Goal: Task Accomplishment & Management: Manage account settings

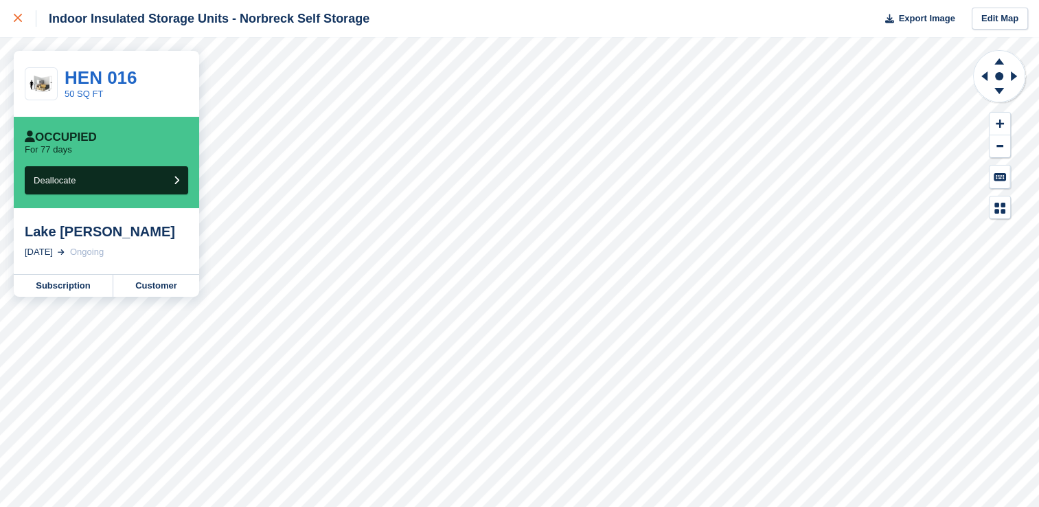
click at [18, 16] on icon at bounding box center [18, 18] width 8 height 8
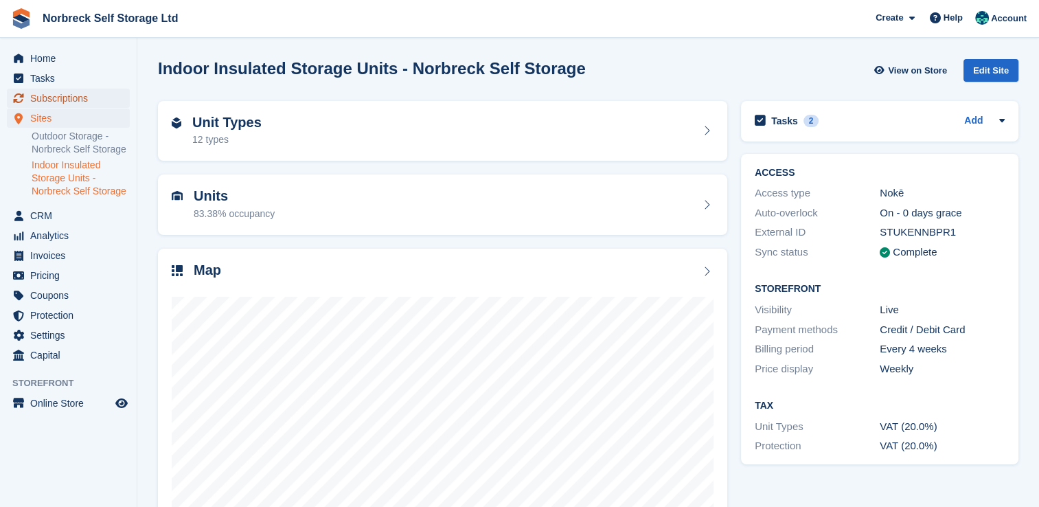
click at [91, 102] on span "Subscriptions" at bounding box center [71, 98] width 82 height 19
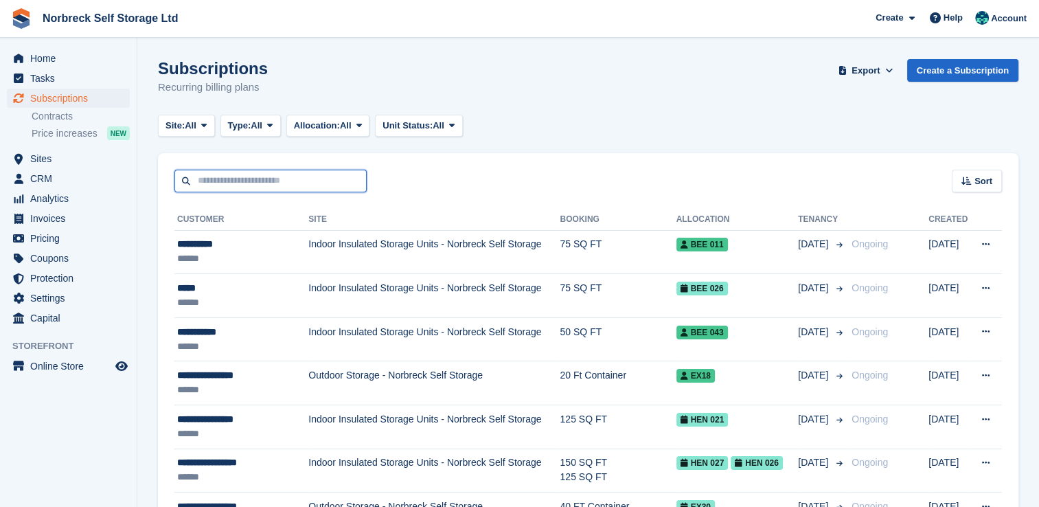
click at [254, 182] on input "text" at bounding box center [270, 181] width 192 height 23
type input "*******"
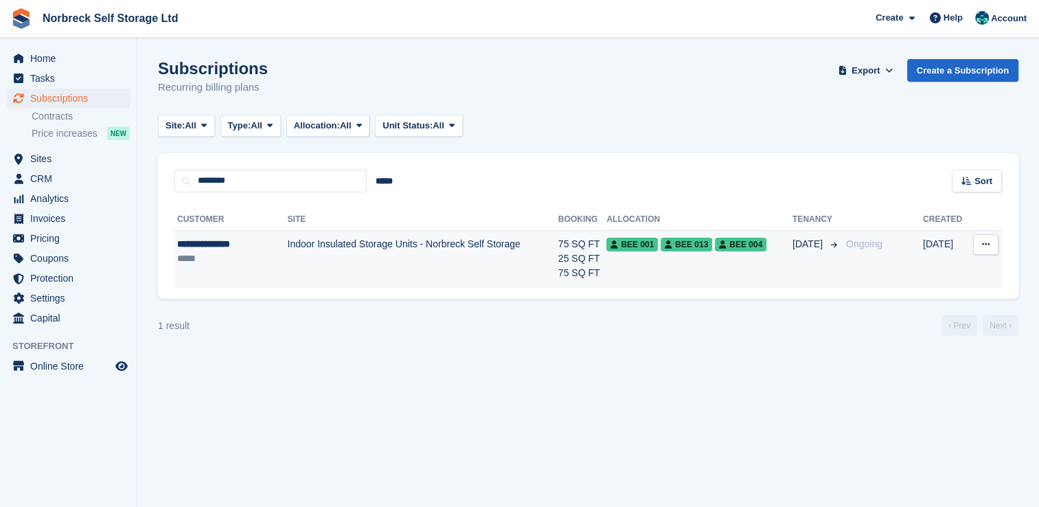
click at [451, 282] on td "Indoor Insulated Storage Units - Norbreck Self Storage" at bounding box center [422, 259] width 271 height 58
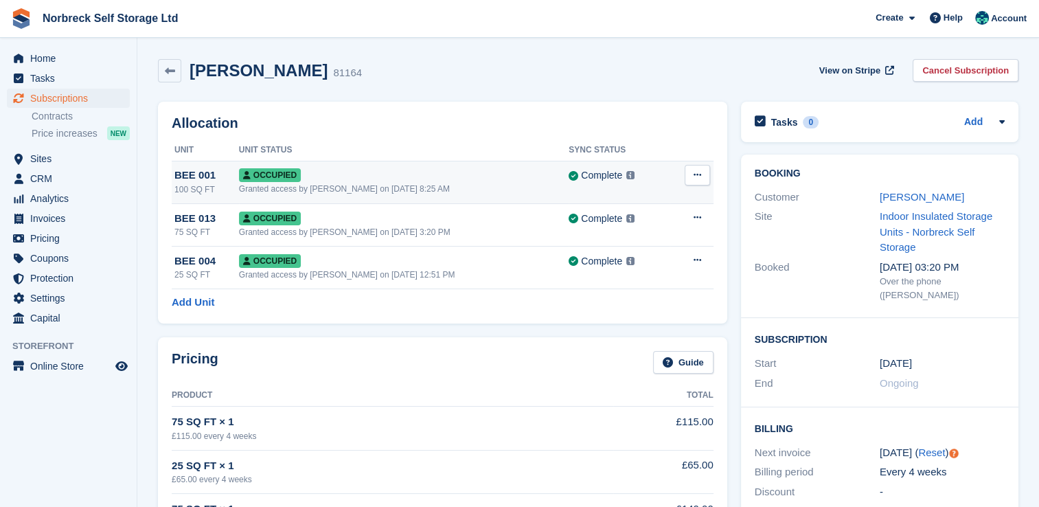
click at [703, 177] on button at bounding box center [697, 175] width 25 height 21
click at [727, 81] on div "[PERSON_NAME] 81164 View on Stripe Cancel Subscription" at bounding box center [588, 70] width 861 height 23
click at [38, 53] on span "Home" at bounding box center [71, 58] width 82 height 19
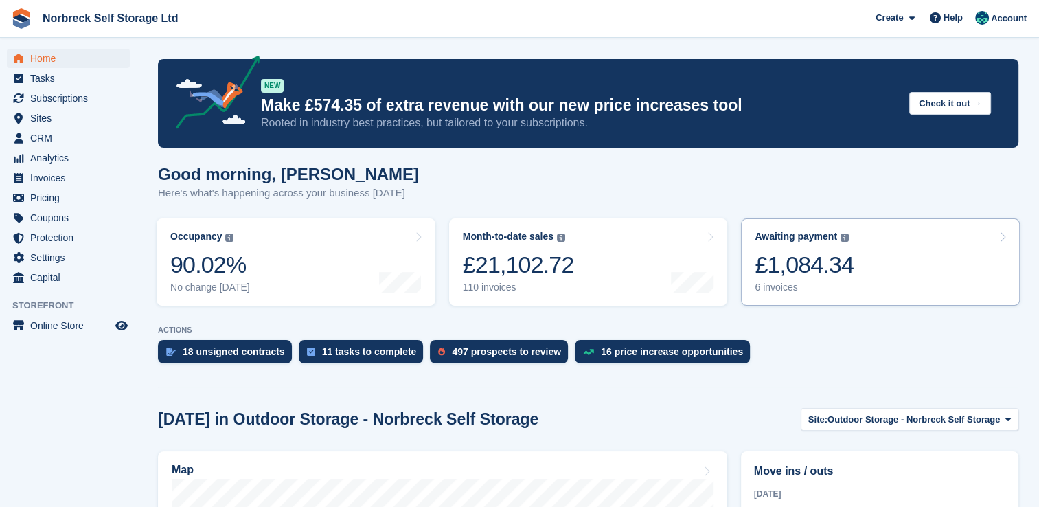
click at [828, 259] on div "£1,084.34" at bounding box center [804, 265] width 99 height 28
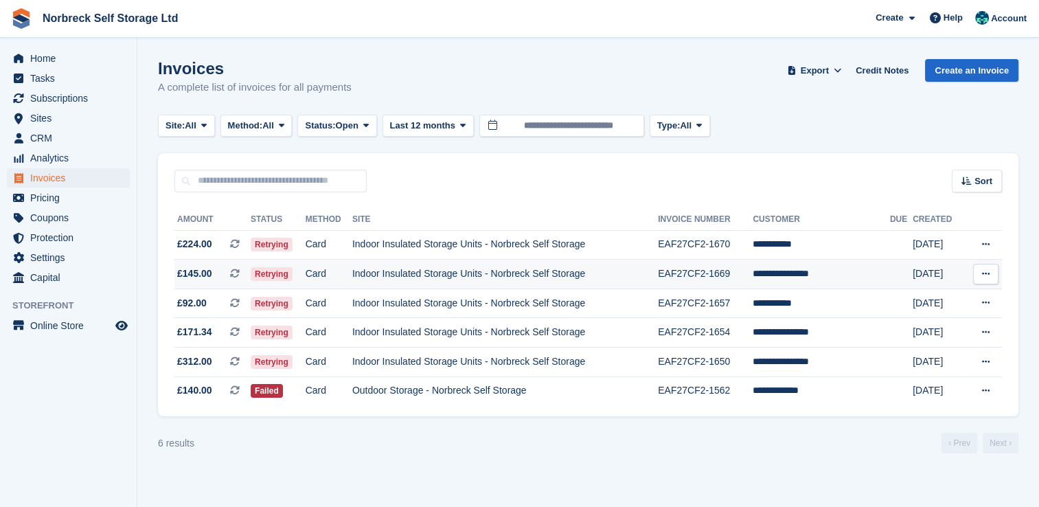
click at [593, 272] on td "Indoor Insulated Storage Units - Norbreck Self Storage" at bounding box center [505, 275] width 306 height 30
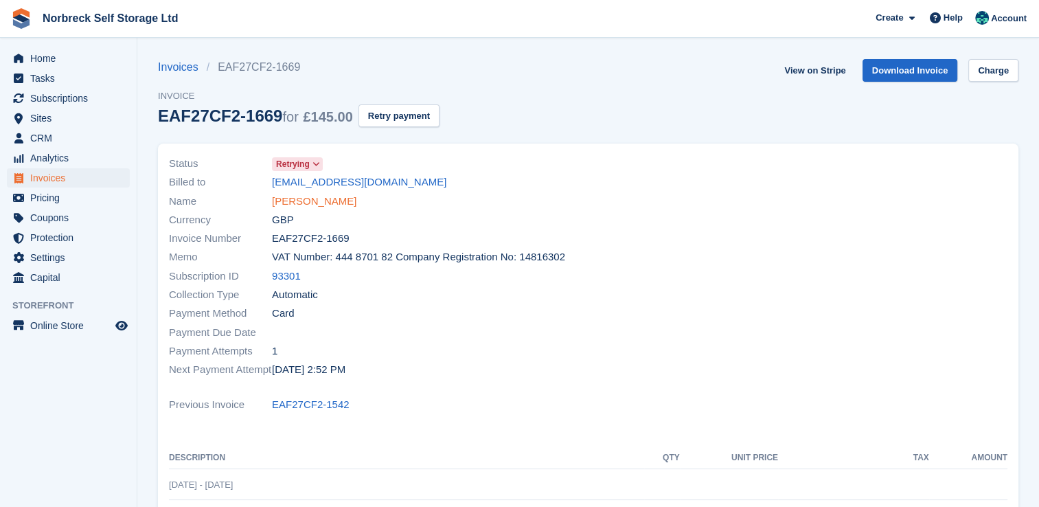
click at [330, 202] on link "Deborah Ettienne" at bounding box center [314, 202] width 84 height 16
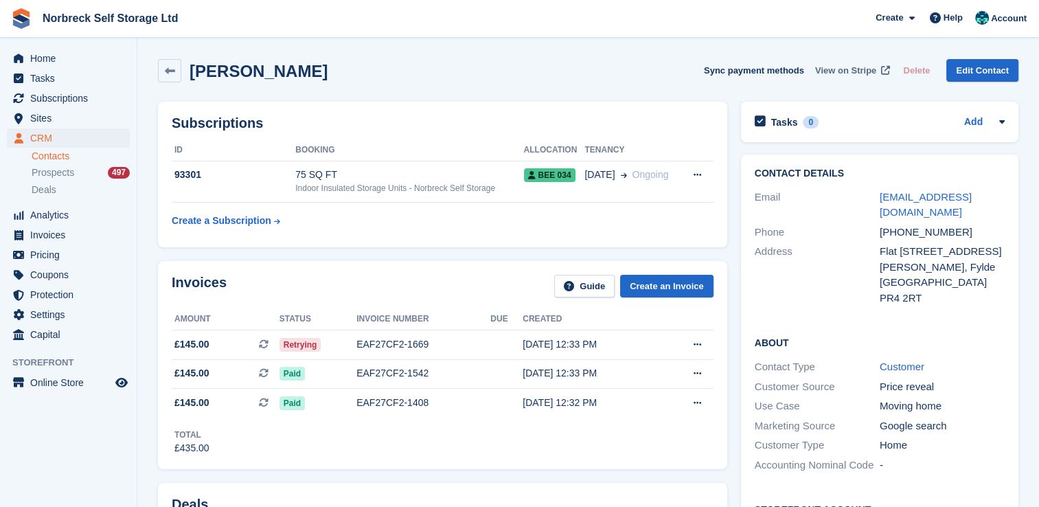
click at [866, 76] on span "View on Stripe" at bounding box center [845, 71] width 61 height 14
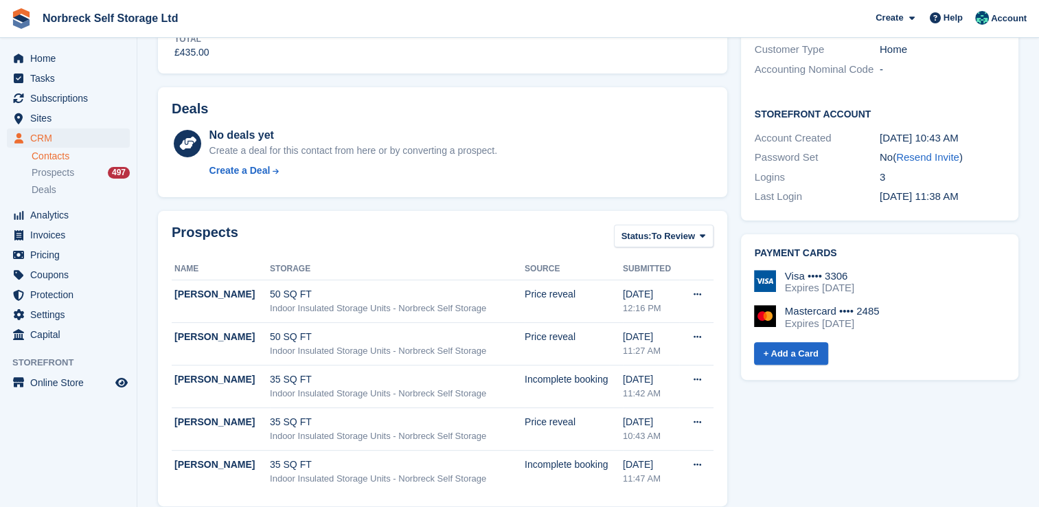
scroll to position [412, 0]
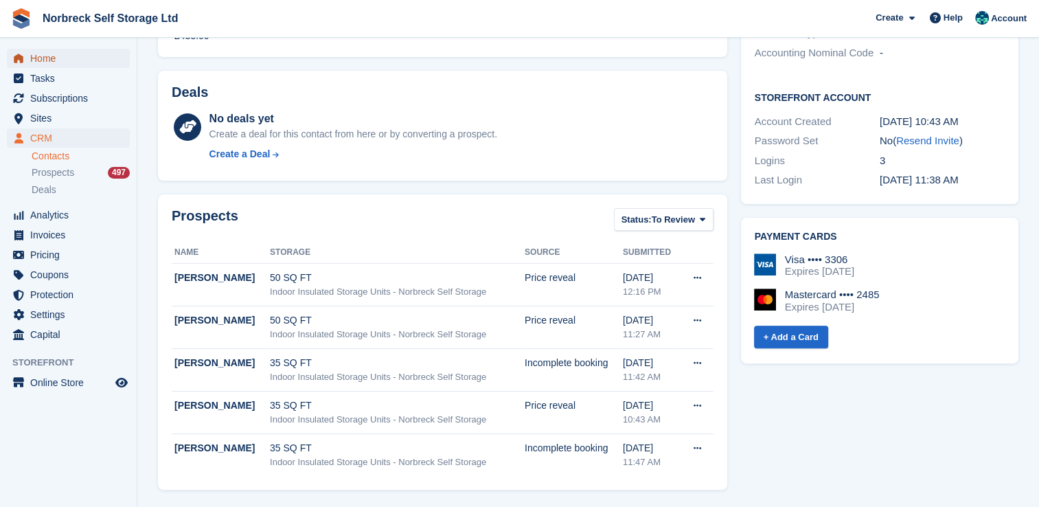
drag, startPoint x: 62, startPoint y: 60, endPoint x: 242, endPoint y: 108, distance: 185.6
click at [62, 60] on span "Home" at bounding box center [71, 58] width 82 height 19
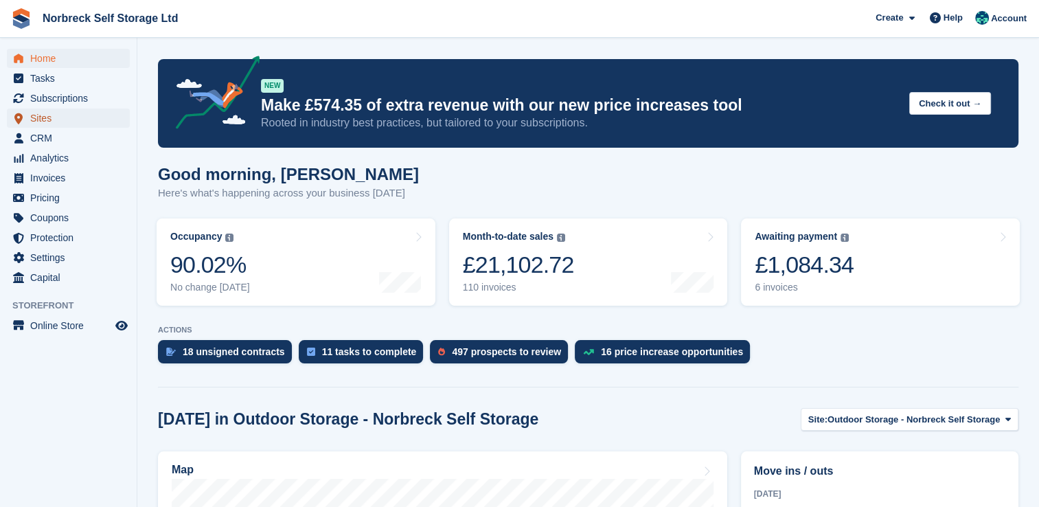
click at [63, 115] on span "Sites" at bounding box center [71, 118] width 82 height 19
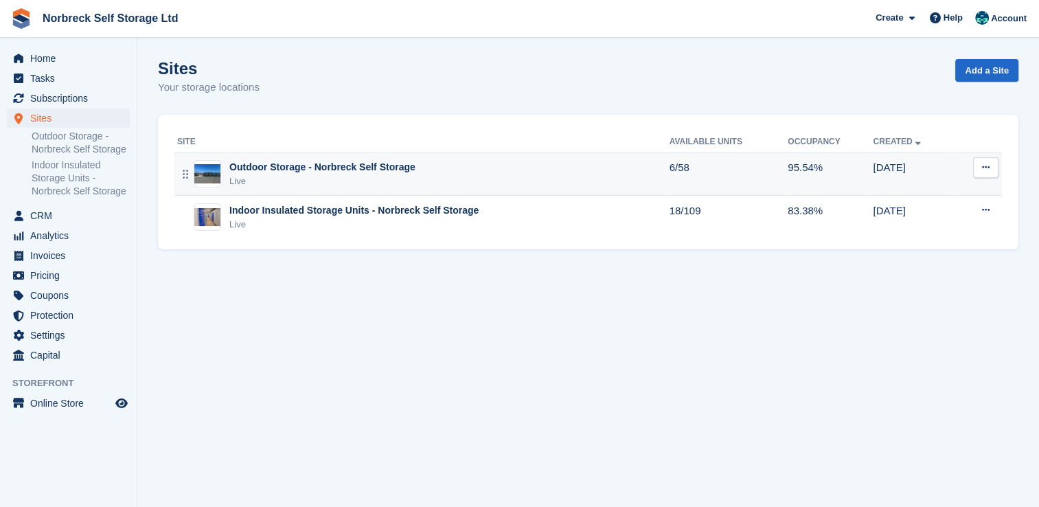
click at [354, 157] on td "Outdoor Storage - Norbreck Self Storage Live" at bounding box center [421, 173] width 495 height 43
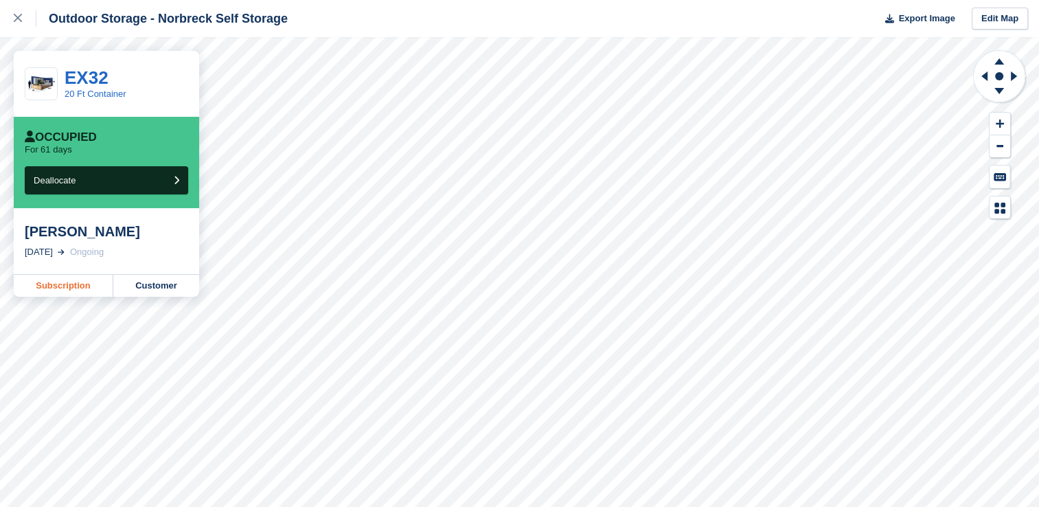
click at [64, 291] on link "Subscription" at bounding box center [64, 286] width 100 height 22
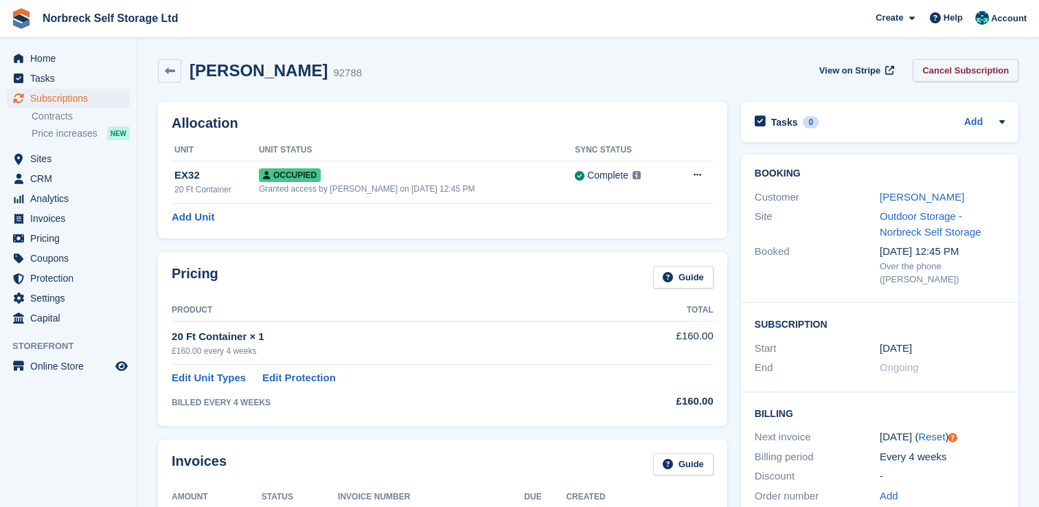
click at [935, 67] on link "Cancel Subscription" at bounding box center [966, 70] width 106 height 23
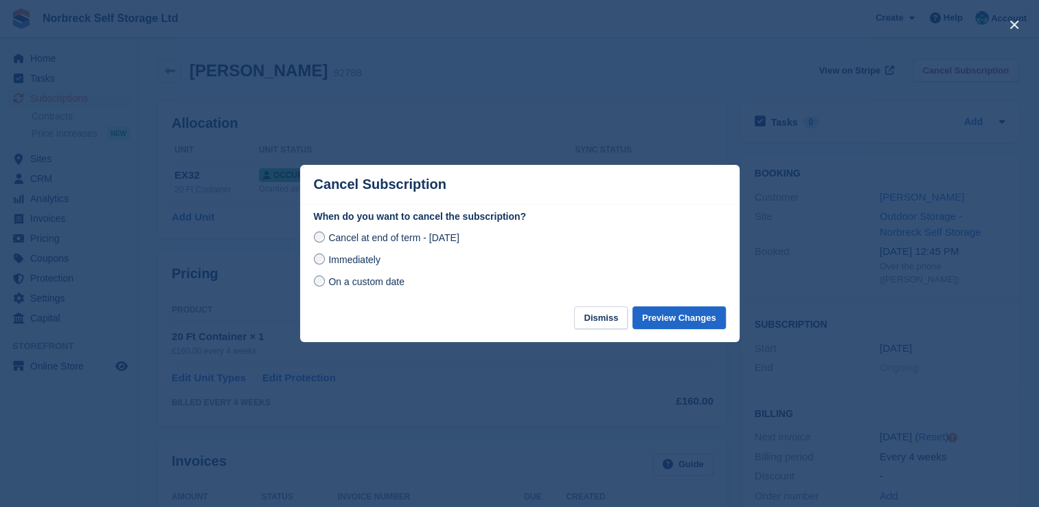
click at [375, 290] on div "On a custom date" at bounding box center [520, 281] width 412 height 16
drag, startPoint x: 384, startPoint y: 286, endPoint x: 400, endPoint y: 286, distance: 15.8
click at [385, 286] on span "On a custom date" at bounding box center [366, 281] width 76 height 11
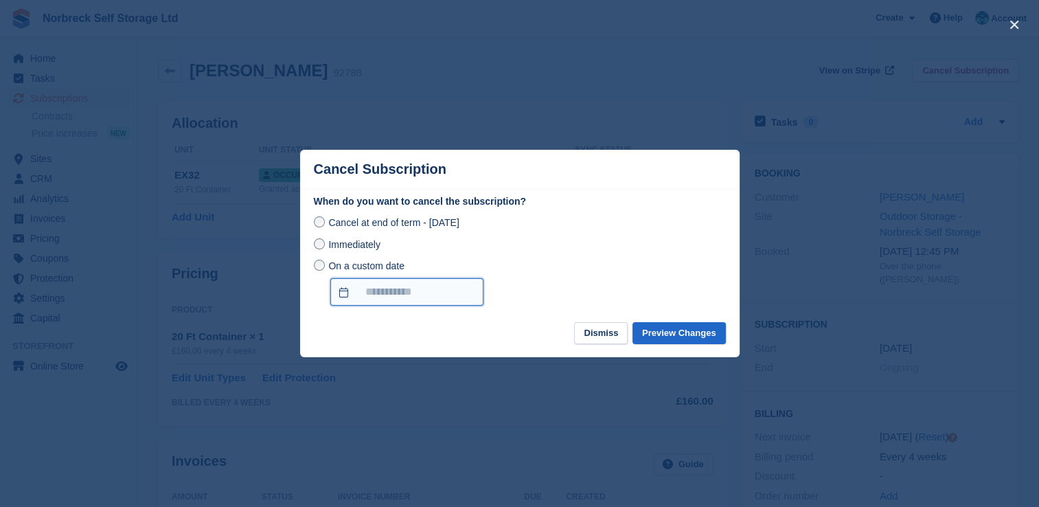
click at [459, 296] on input "On a custom date" at bounding box center [406, 291] width 153 height 27
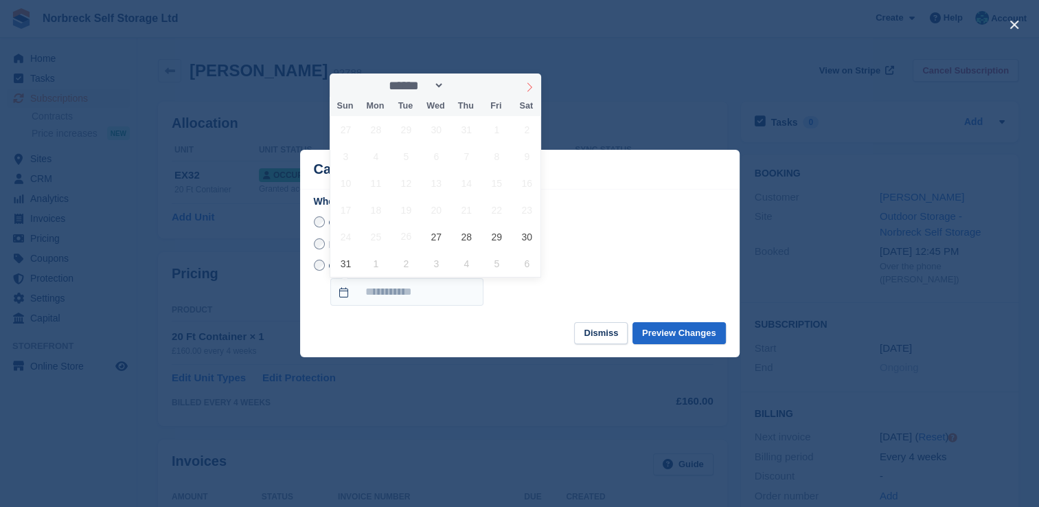
click at [530, 93] on span at bounding box center [529, 84] width 23 height 23
select select "*"
drag, startPoint x: 461, startPoint y: 207, endPoint x: 591, endPoint y: 263, distance: 141.2
click at [462, 207] on span "25" at bounding box center [466, 209] width 27 height 27
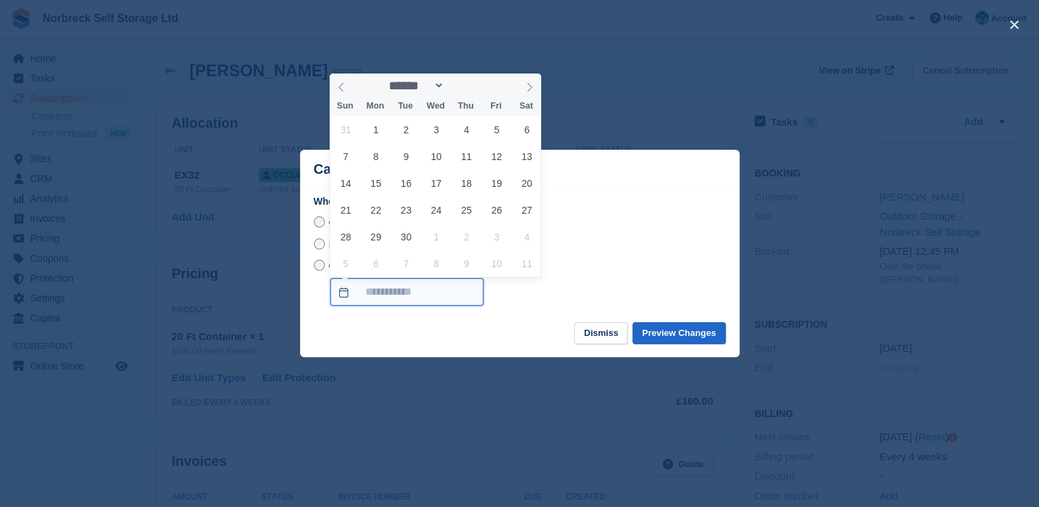
type input "**********"
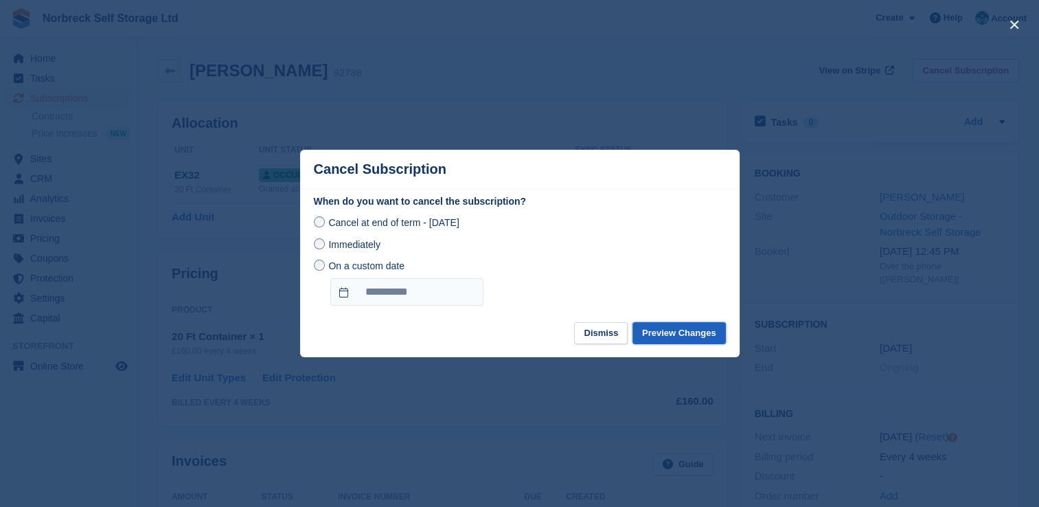
click at [690, 324] on button "Preview Changes" at bounding box center [679, 333] width 93 height 23
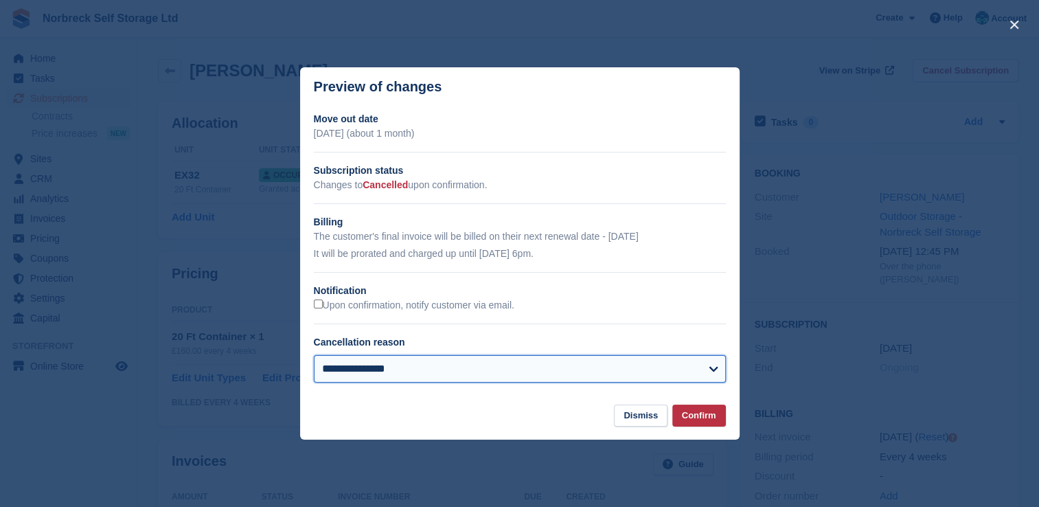
click at [611, 360] on select "**********" at bounding box center [520, 368] width 412 height 27
select select "**********"
click at [314, 356] on select "**********" at bounding box center [520, 368] width 412 height 27
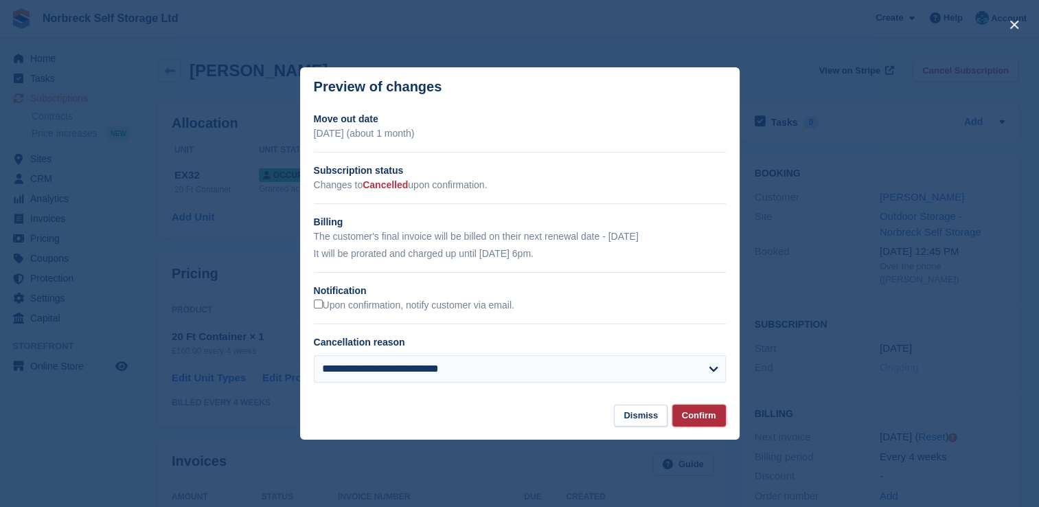
click at [725, 426] on button "Confirm" at bounding box center [699, 416] width 54 height 23
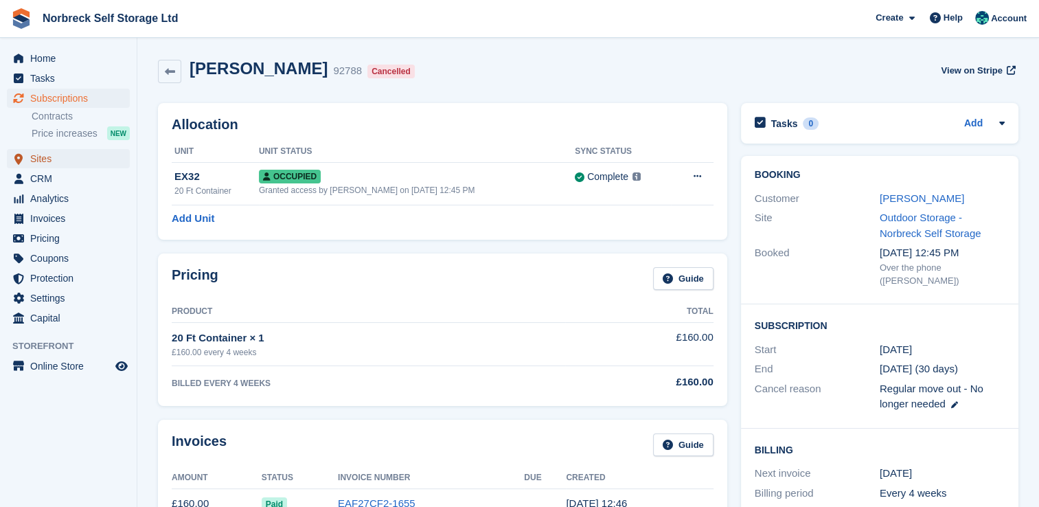
click at [62, 152] on span "Sites" at bounding box center [71, 158] width 82 height 19
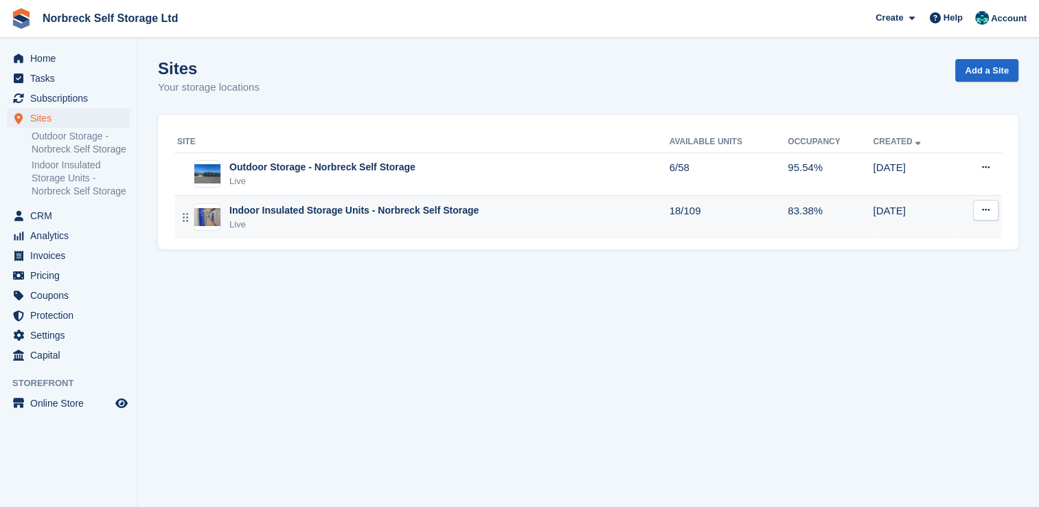
click at [311, 214] on div "Indoor Insulated Storage Units - Norbreck Self Storage" at bounding box center [353, 210] width 249 height 14
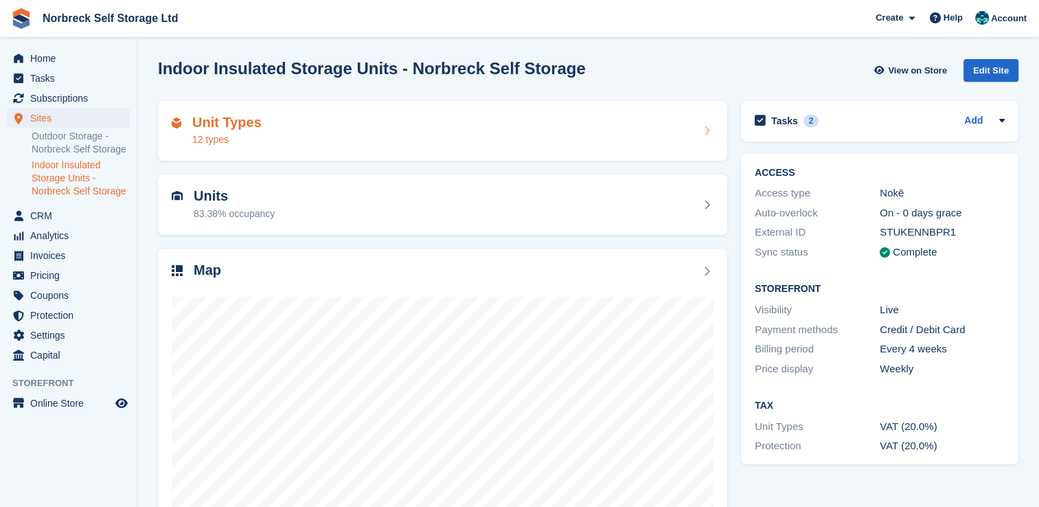
click at [390, 136] on div "Unit Types 12 types" at bounding box center [443, 131] width 542 height 33
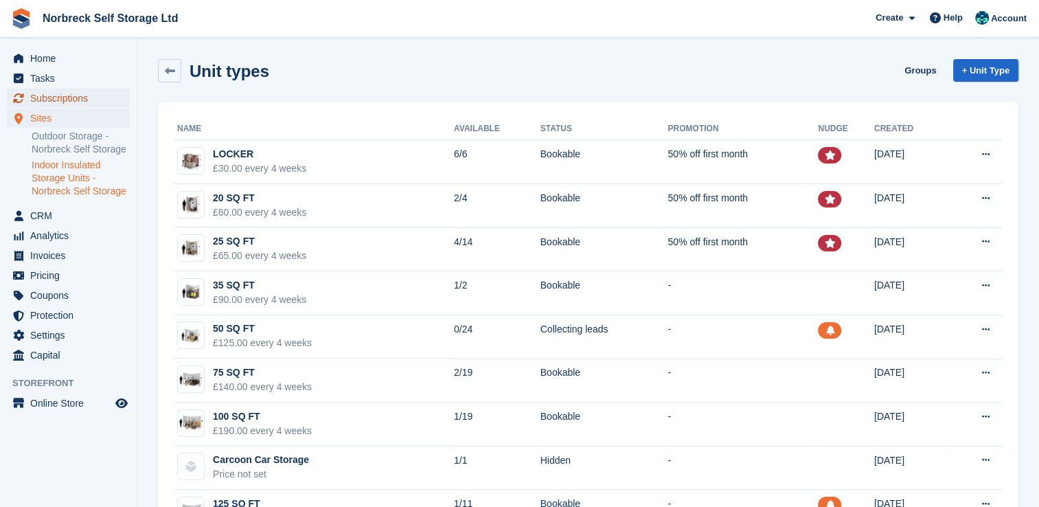
click at [58, 99] on span "Subscriptions" at bounding box center [71, 98] width 82 height 19
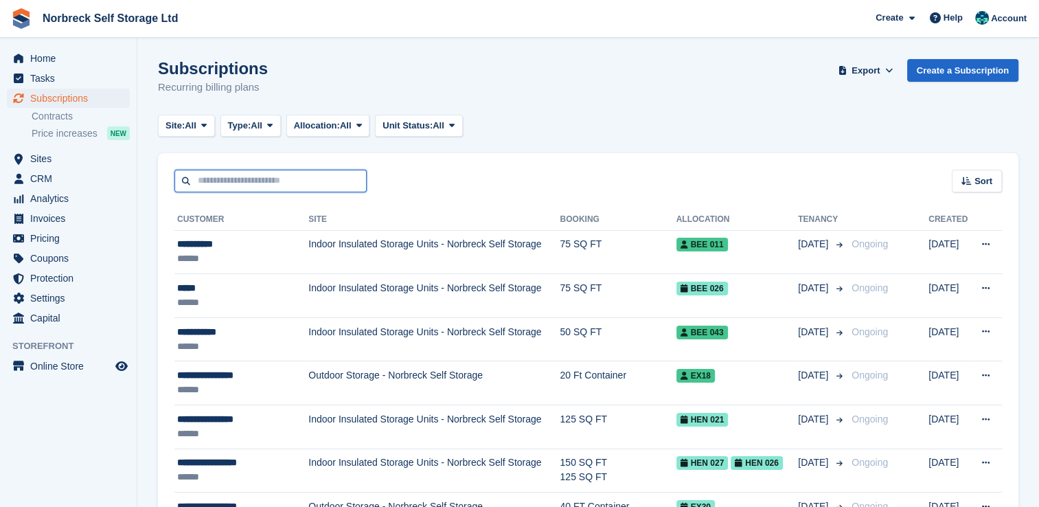
click at [250, 183] on input "text" at bounding box center [270, 181] width 192 height 23
type input "****"
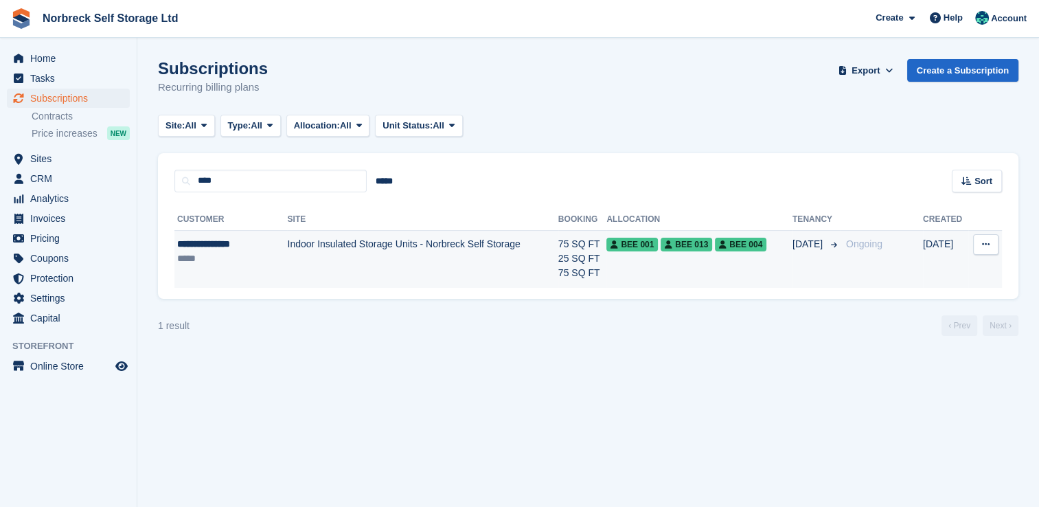
click at [519, 250] on td "Indoor Insulated Storage Units - Norbreck Self Storage" at bounding box center [422, 259] width 271 height 58
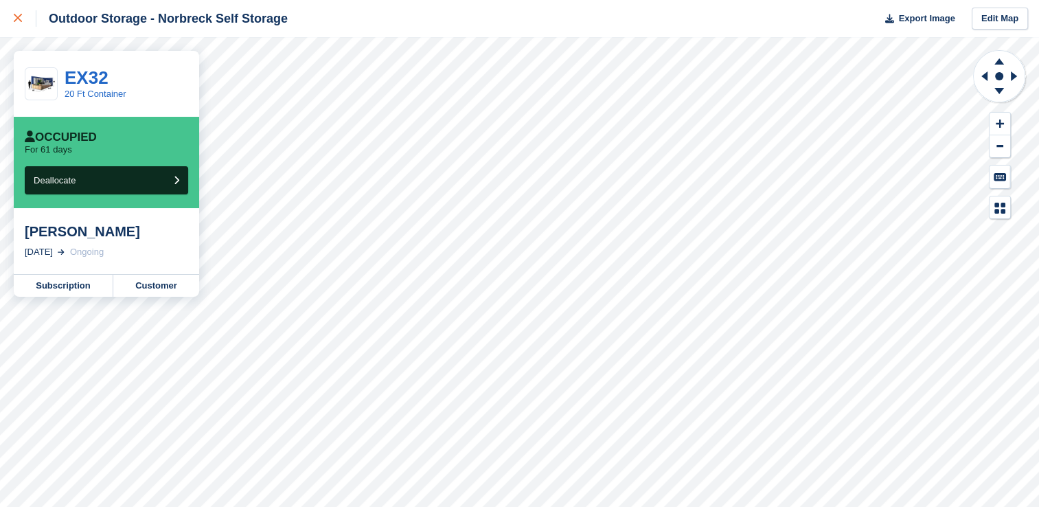
click at [11, 15] on link at bounding box center [18, 18] width 36 height 37
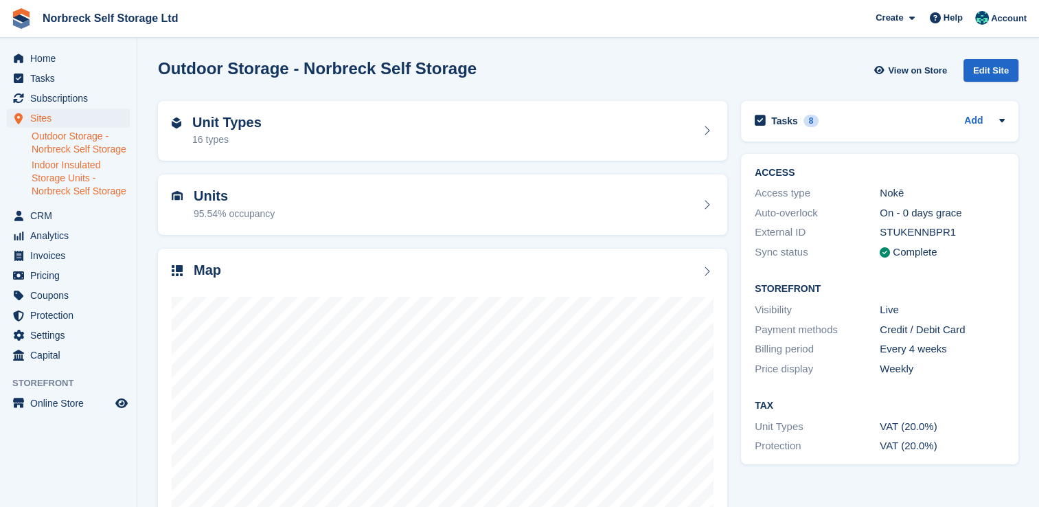
click at [34, 172] on link "Indoor Insulated Storage Units - Norbreck Self Storage" at bounding box center [81, 178] width 98 height 39
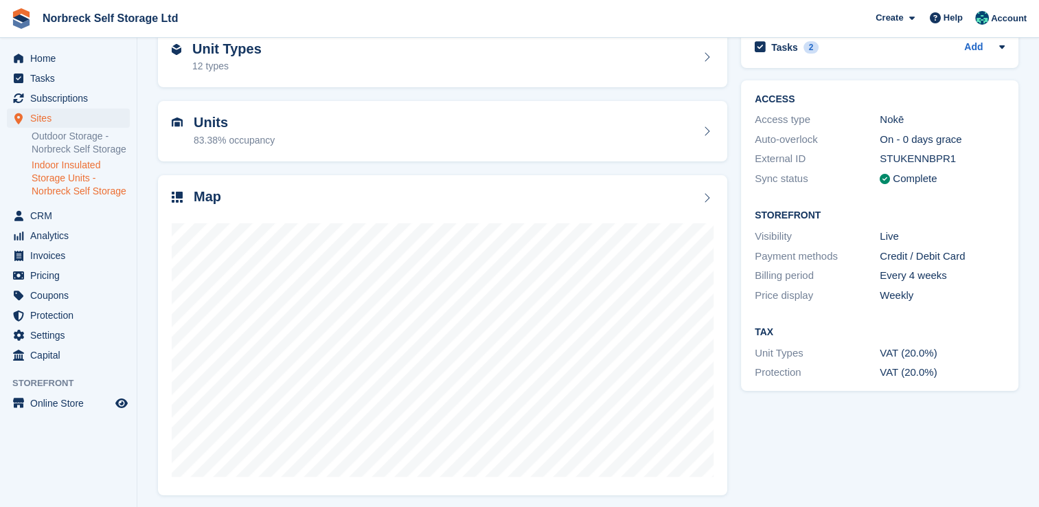
scroll to position [78, 0]
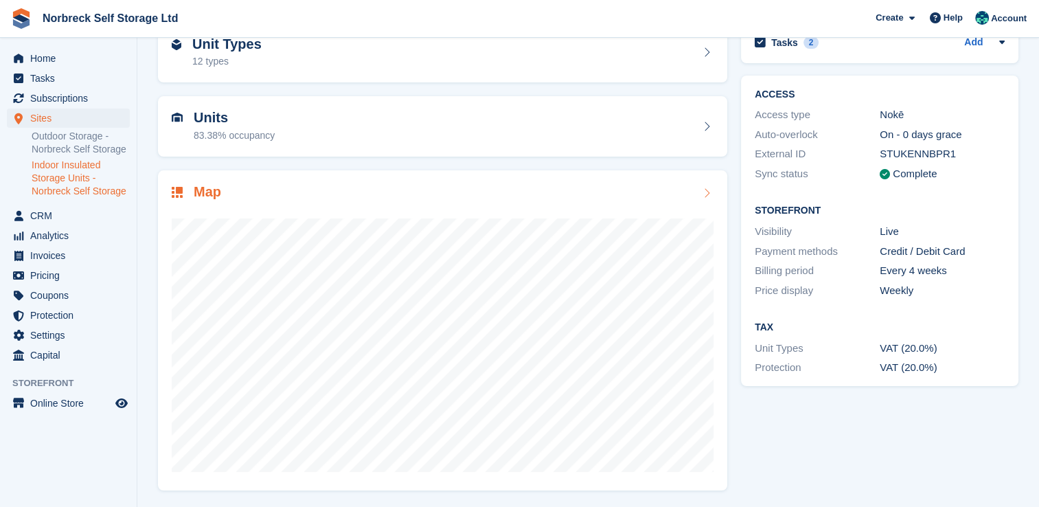
click at [577, 210] on div at bounding box center [443, 339] width 542 height 275
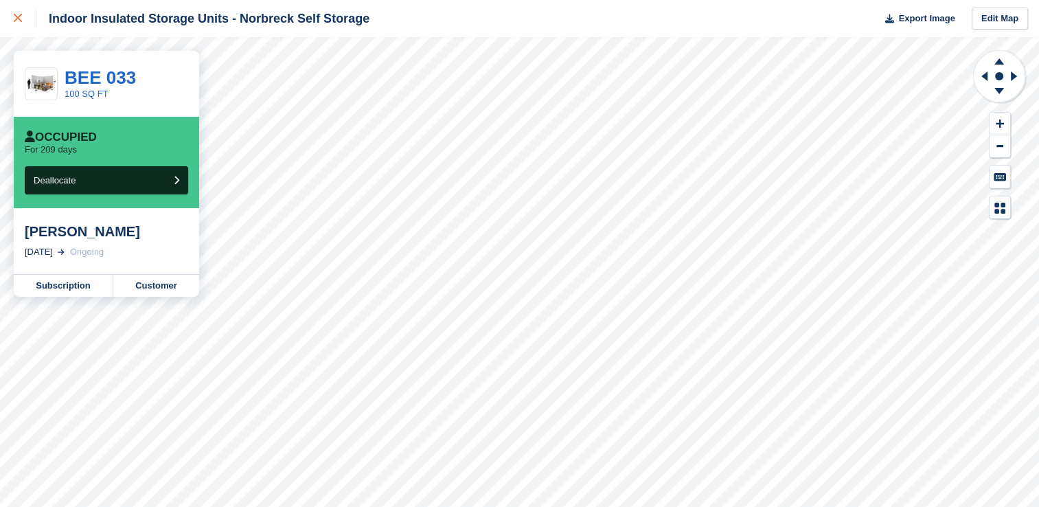
click at [22, 19] on div at bounding box center [25, 18] width 23 height 16
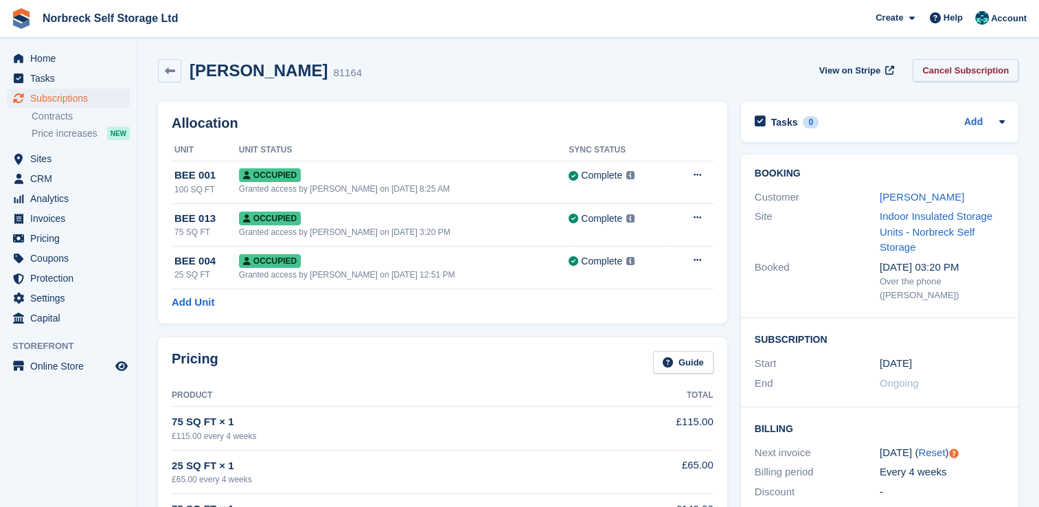
click at [993, 69] on link "Cancel Subscription" at bounding box center [966, 70] width 106 height 23
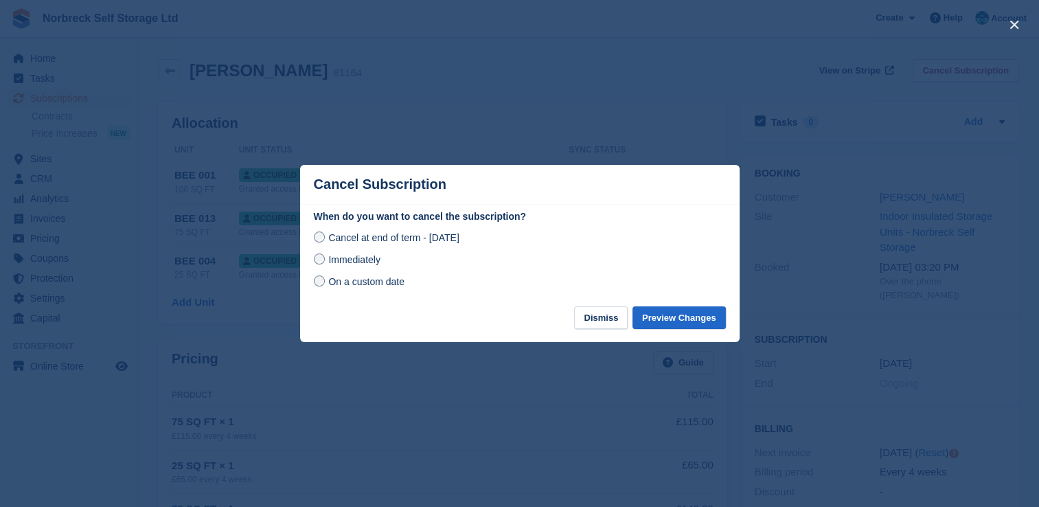
click at [396, 284] on span "On a custom date" at bounding box center [366, 281] width 76 height 11
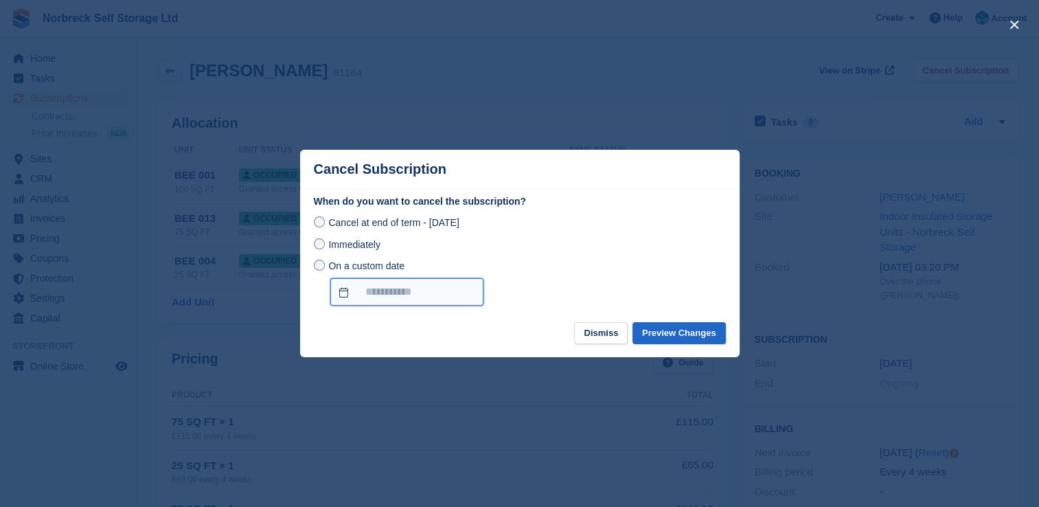
click at [422, 288] on input "On a custom date" at bounding box center [406, 291] width 153 height 27
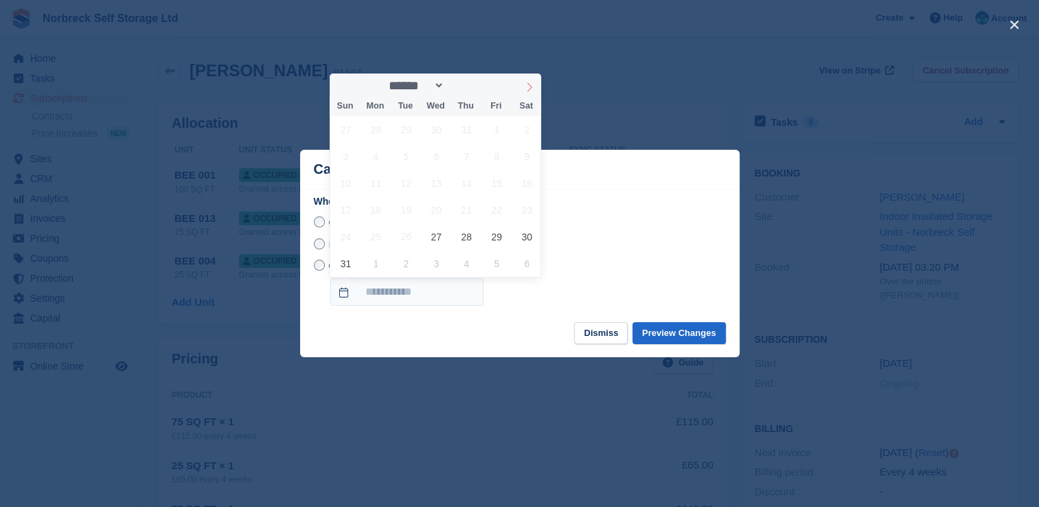
click at [518, 75] on span at bounding box center [529, 84] width 23 height 23
select select "*"
click at [352, 208] on span "21" at bounding box center [345, 209] width 27 height 27
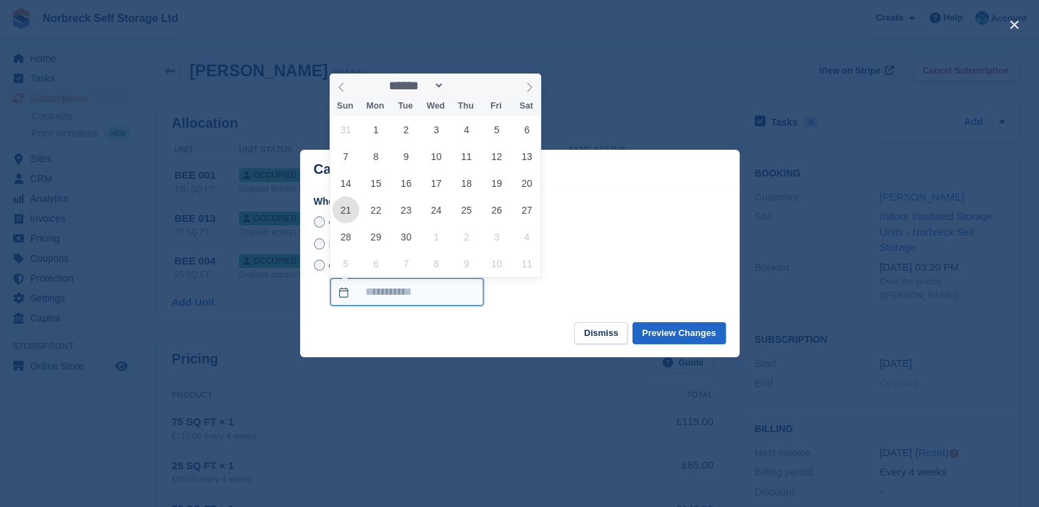
type input "**********"
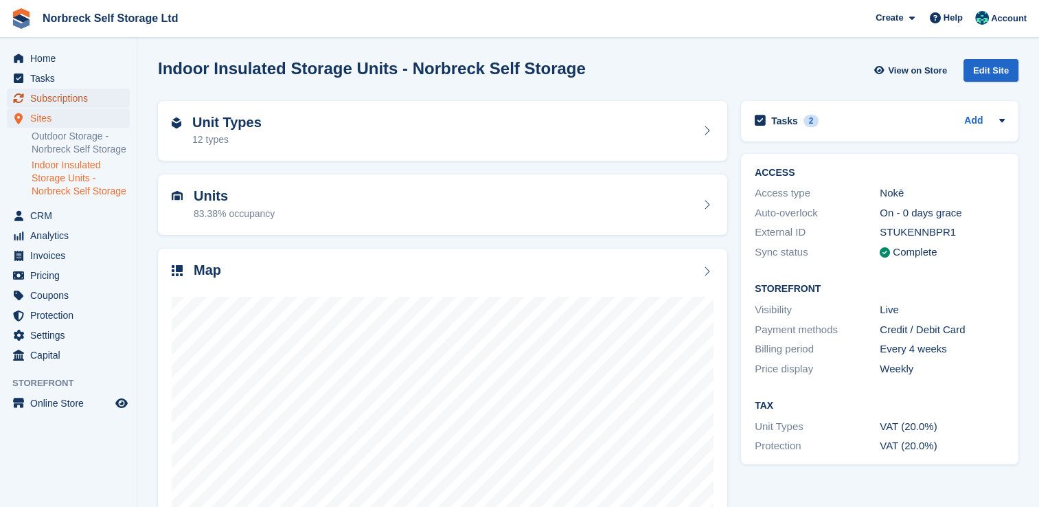
click at [88, 98] on span "Subscriptions" at bounding box center [71, 98] width 82 height 19
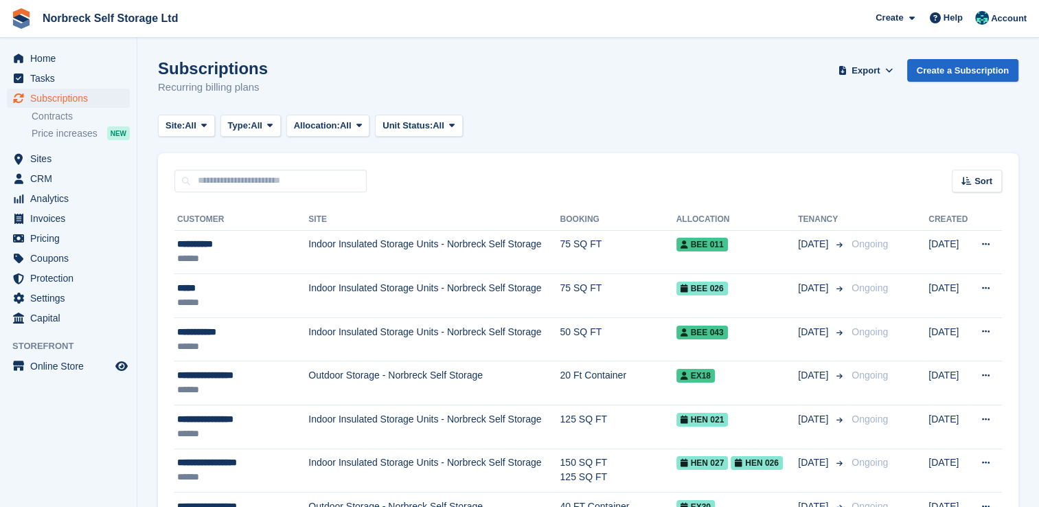
scroll to position [69, 0]
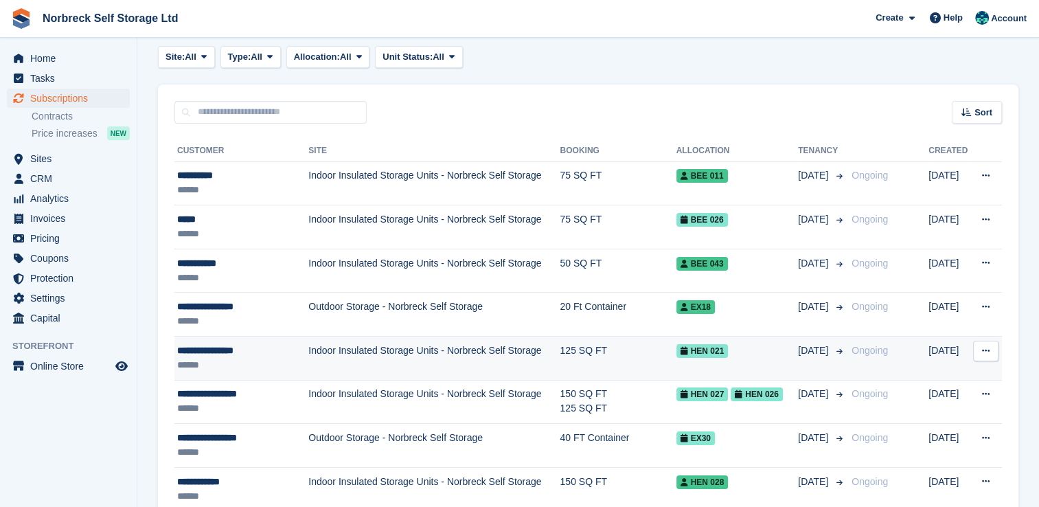
click at [402, 351] on td "Indoor Insulated Storage Units - Norbreck Self Storage" at bounding box center [433, 359] width 251 height 44
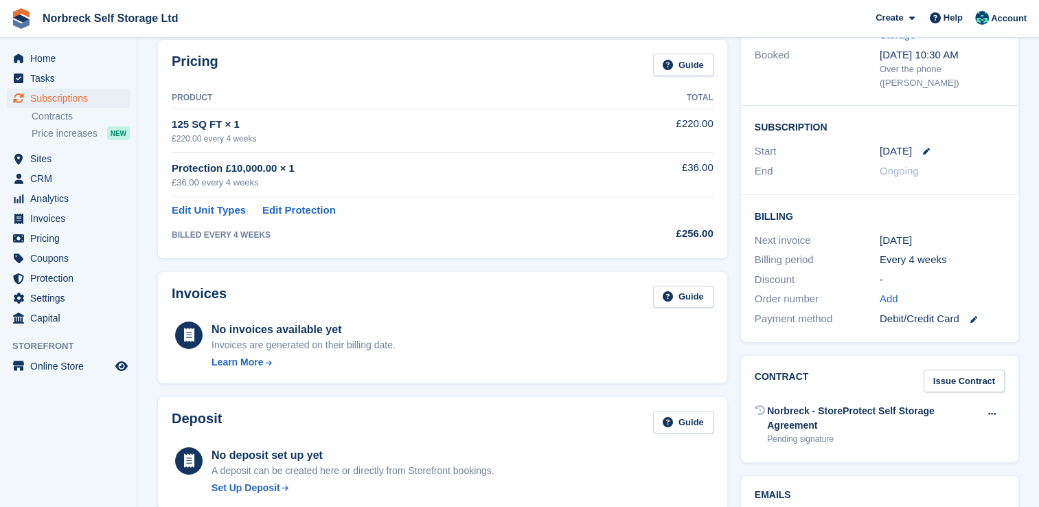
scroll to position [69, 0]
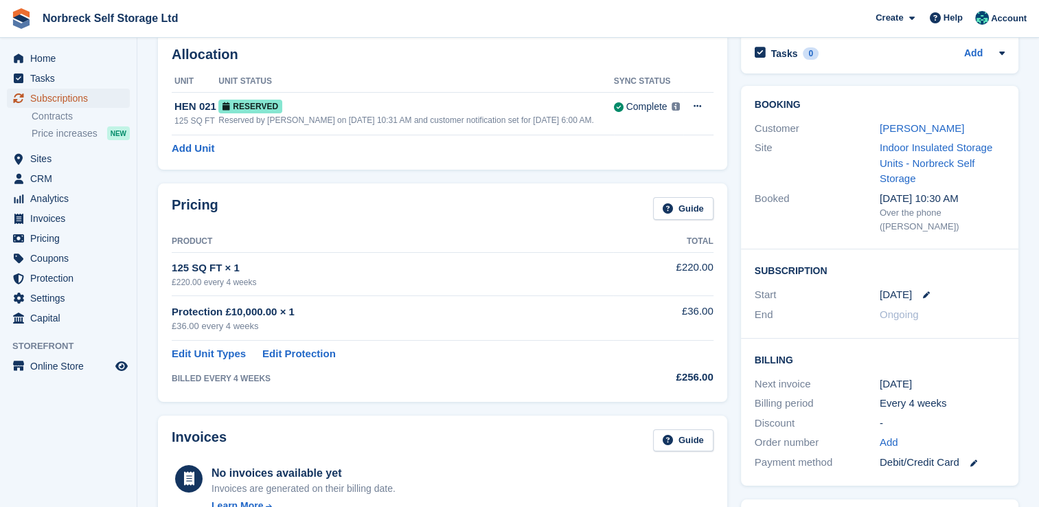
click at [78, 97] on span "Subscriptions" at bounding box center [71, 98] width 82 height 19
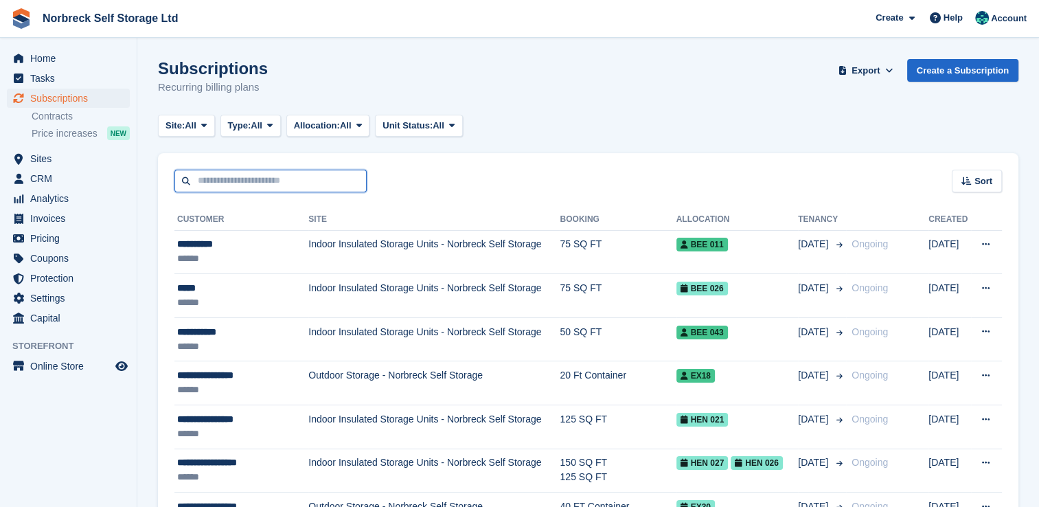
click at [322, 180] on input "text" at bounding box center [270, 181] width 192 height 23
type input "*****"
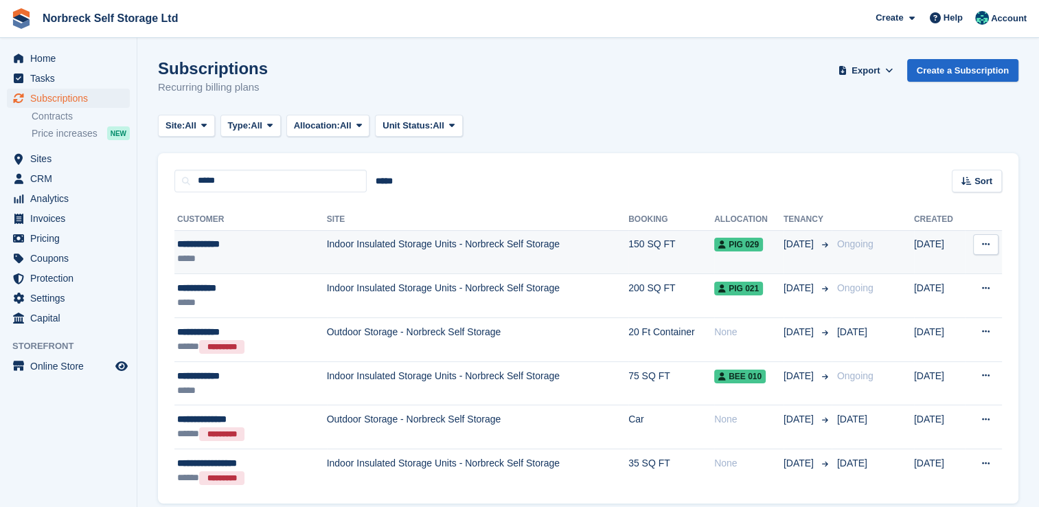
click at [411, 260] on td "Indoor Insulated Storage Units - Norbreck Self Storage" at bounding box center [478, 252] width 302 height 44
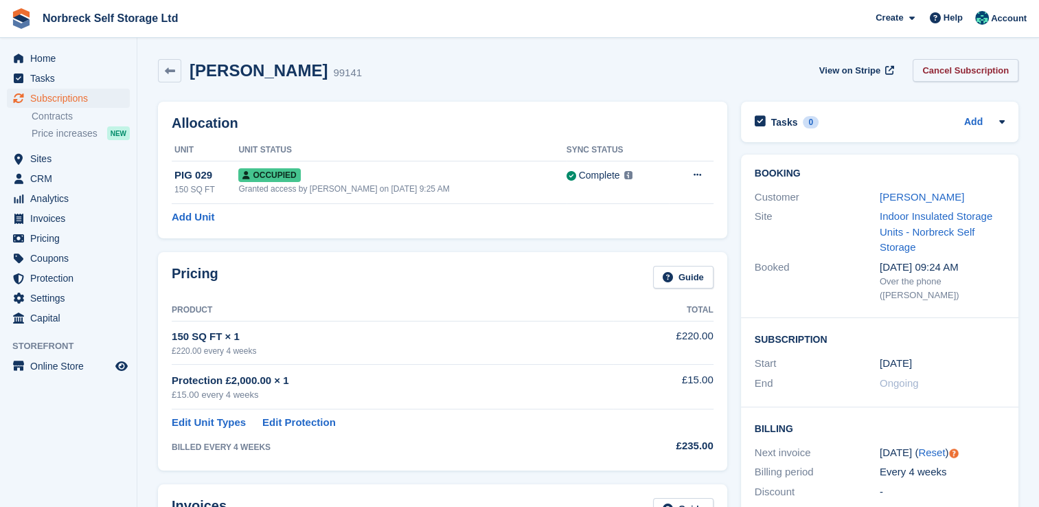
click at [966, 79] on link "Cancel Subscription" at bounding box center [966, 70] width 106 height 23
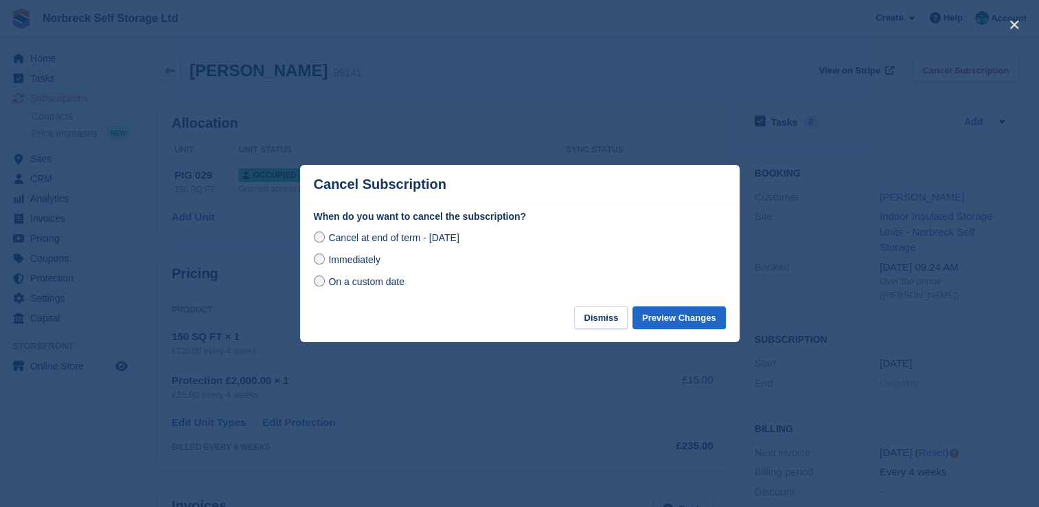
click at [400, 287] on span "On a custom date" at bounding box center [366, 281] width 76 height 11
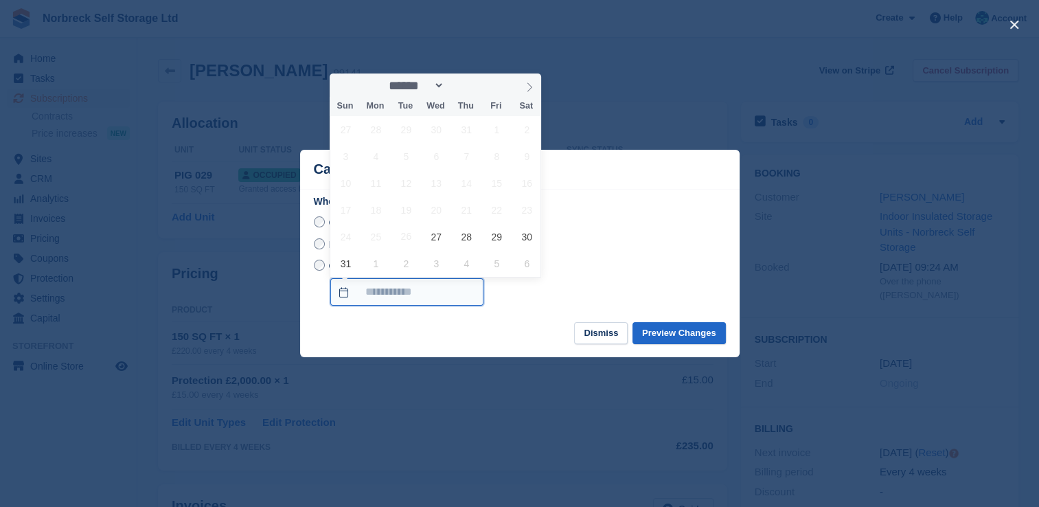
click at [456, 284] on input "On a custom date" at bounding box center [406, 291] width 153 height 27
click at [530, 92] on icon at bounding box center [530, 87] width 10 height 10
select select "*"
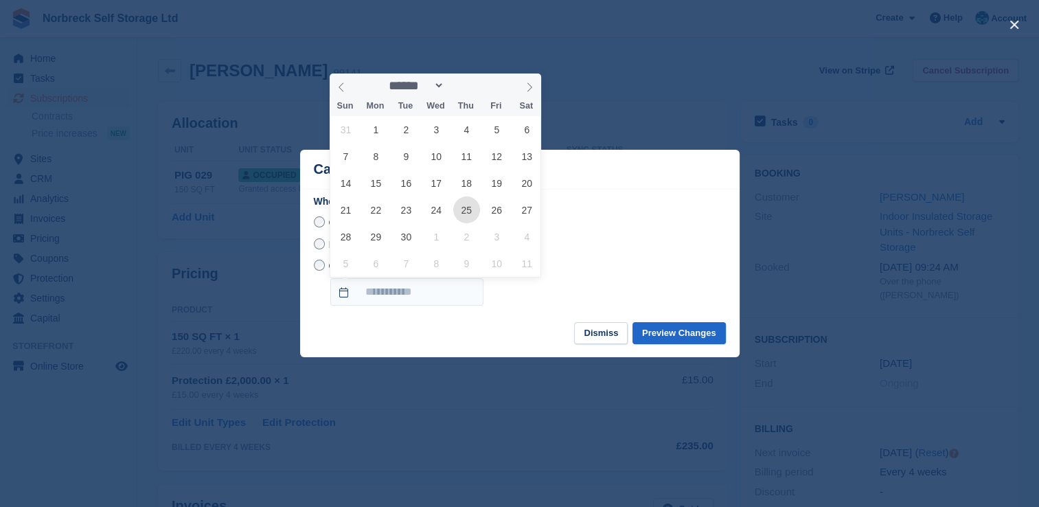
click at [462, 211] on span "25" at bounding box center [466, 209] width 27 height 27
type input "**********"
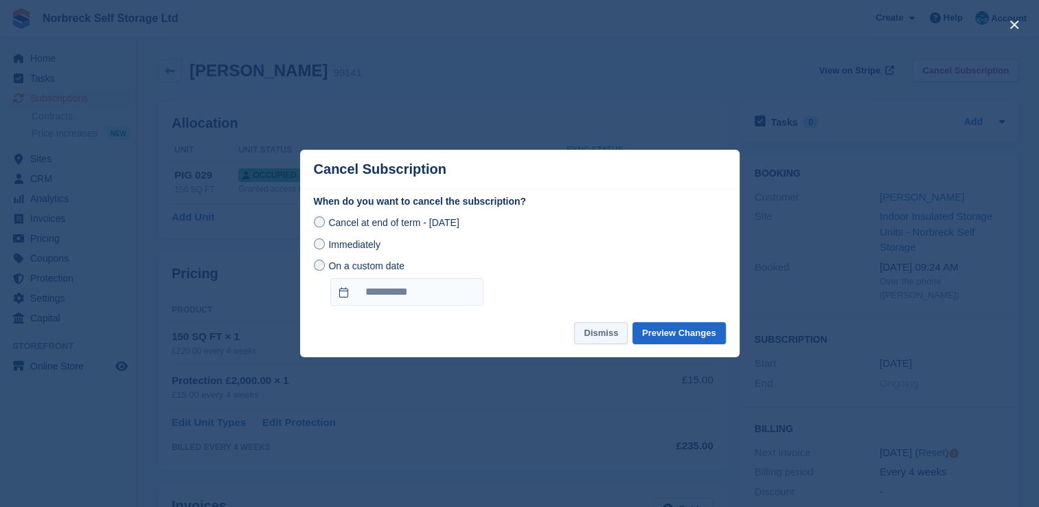
click at [604, 326] on button "Dismiss" at bounding box center [601, 333] width 54 height 23
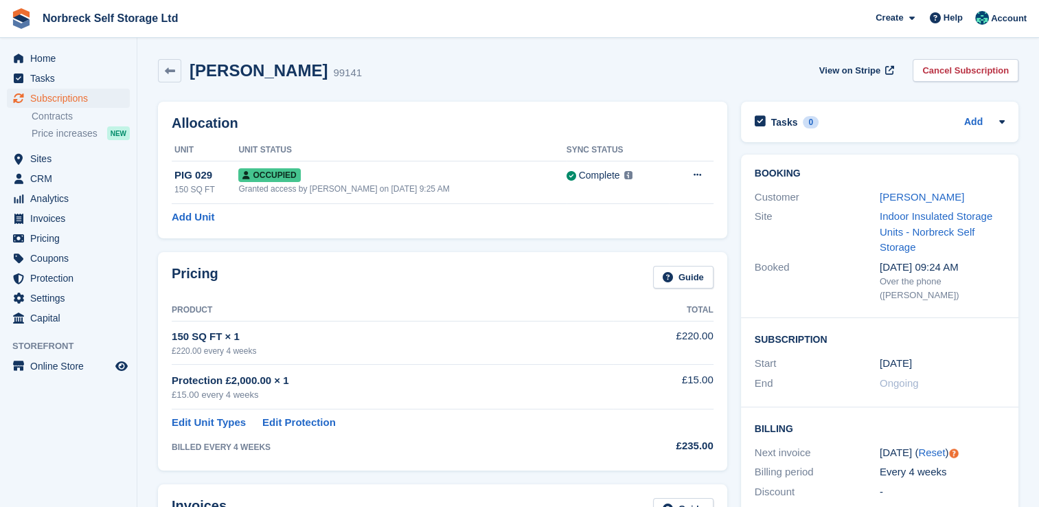
click at [951, 66] on link "Cancel Subscription" at bounding box center [966, 70] width 106 height 23
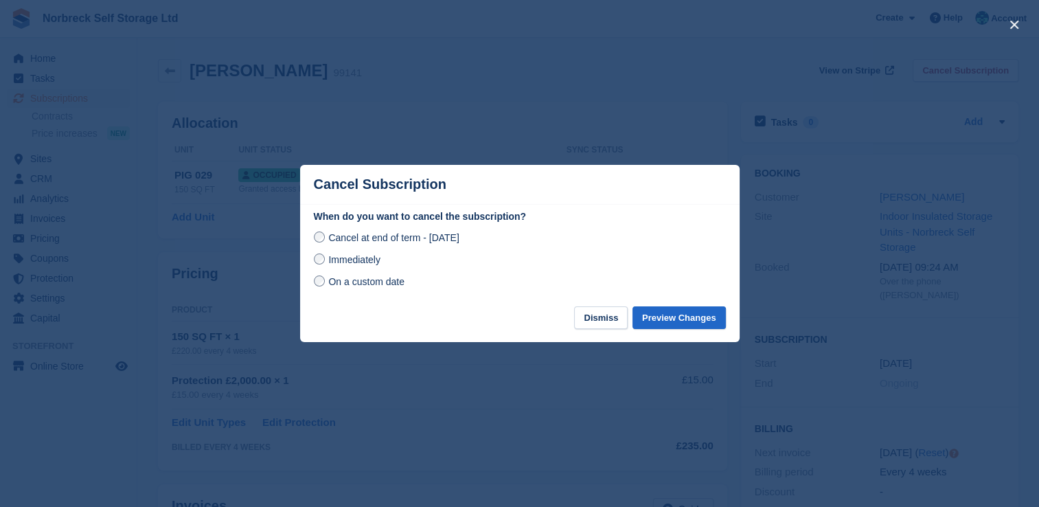
click at [370, 283] on span "On a custom date" at bounding box center [366, 281] width 76 height 11
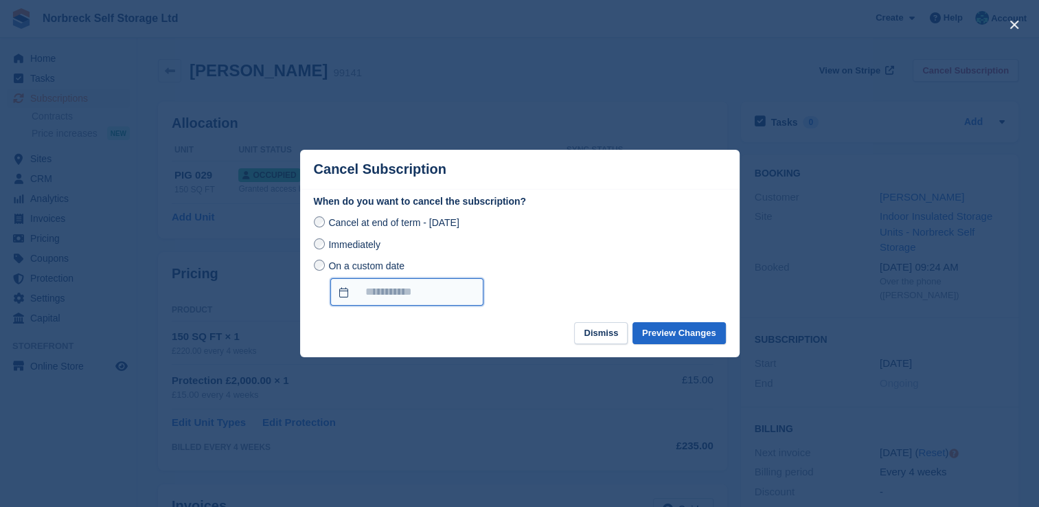
click at [437, 296] on input "On a custom date" at bounding box center [406, 291] width 153 height 27
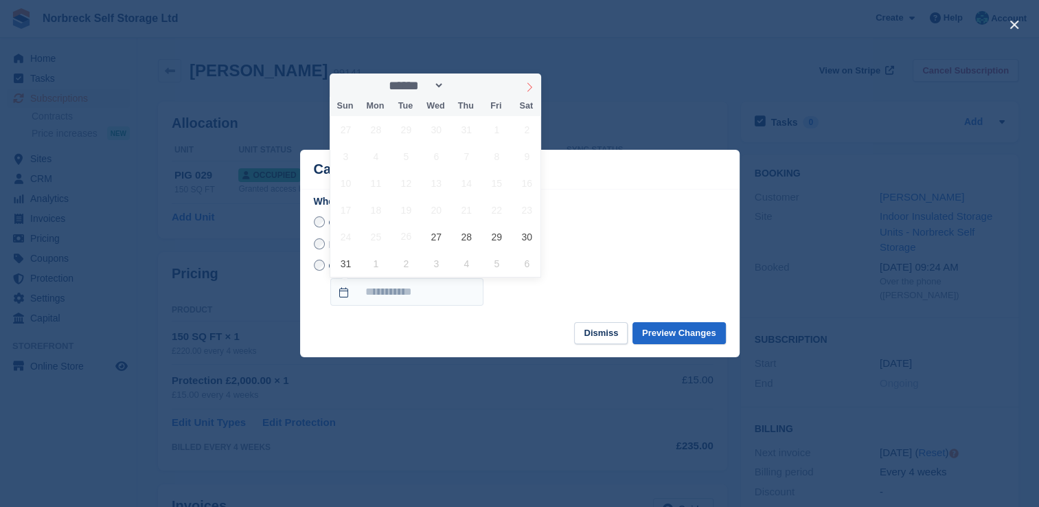
drag, startPoint x: 536, startPoint y: 88, endPoint x: 536, endPoint y: 95, distance: 7.6
click at [536, 87] on span at bounding box center [529, 84] width 23 height 23
select select "*"
click at [458, 210] on span "25" at bounding box center [466, 209] width 27 height 27
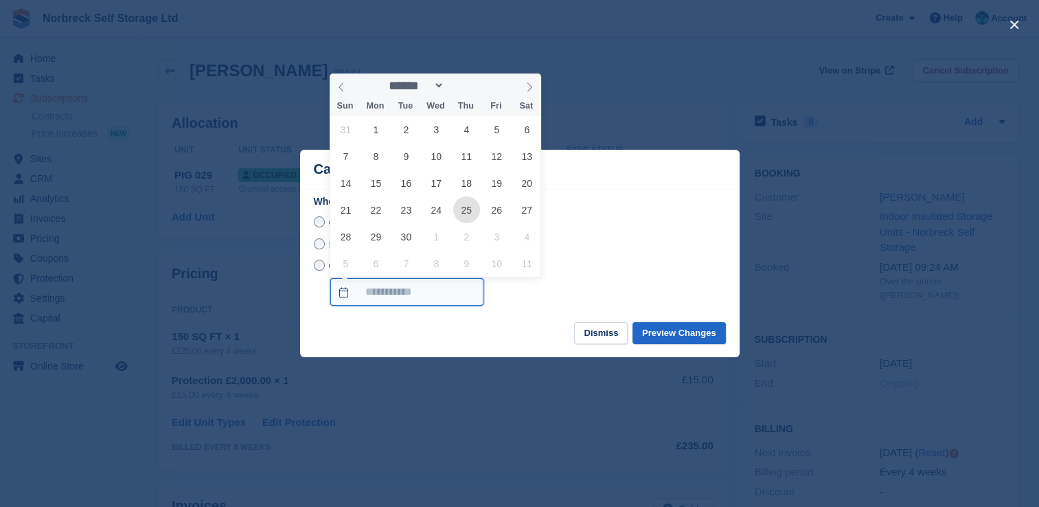
type input "**********"
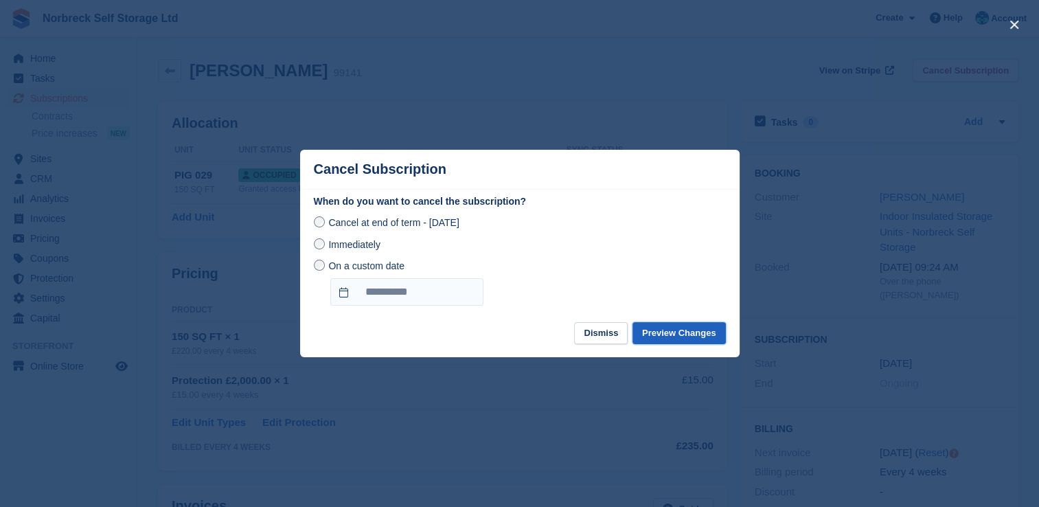
click at [688, 342] on button "Preview Changes" at bounding box center [679, 333] width 93 height 23
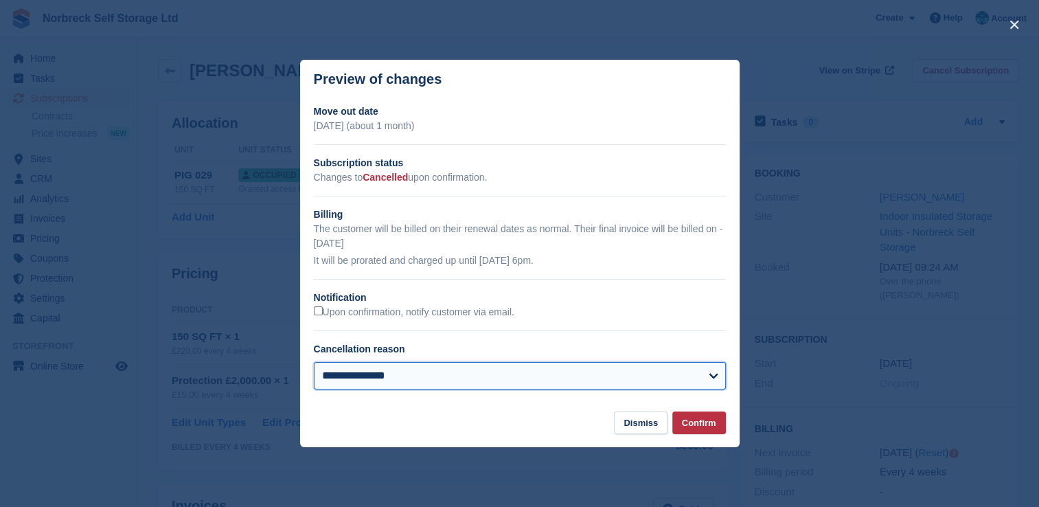
click at [691, 378] on select "**********" at bounding box center [520, 375] width 412 height 27
select select "**********"
click at [314, 363] on select "**********" at bounding box center [520, 375] width 412 height 27
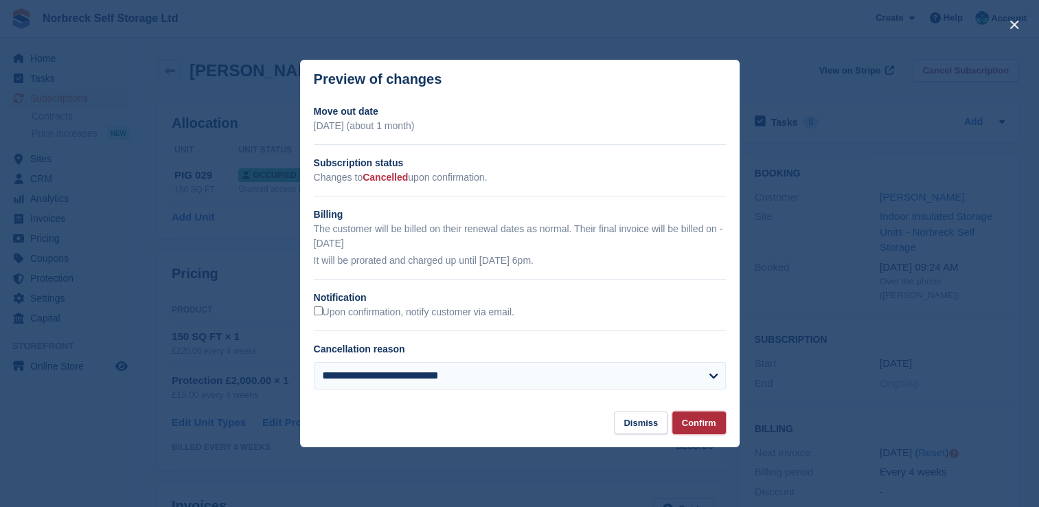
click at [703, 421] on button "Confirm" at bounding box center [699, 422] width 54 height 23
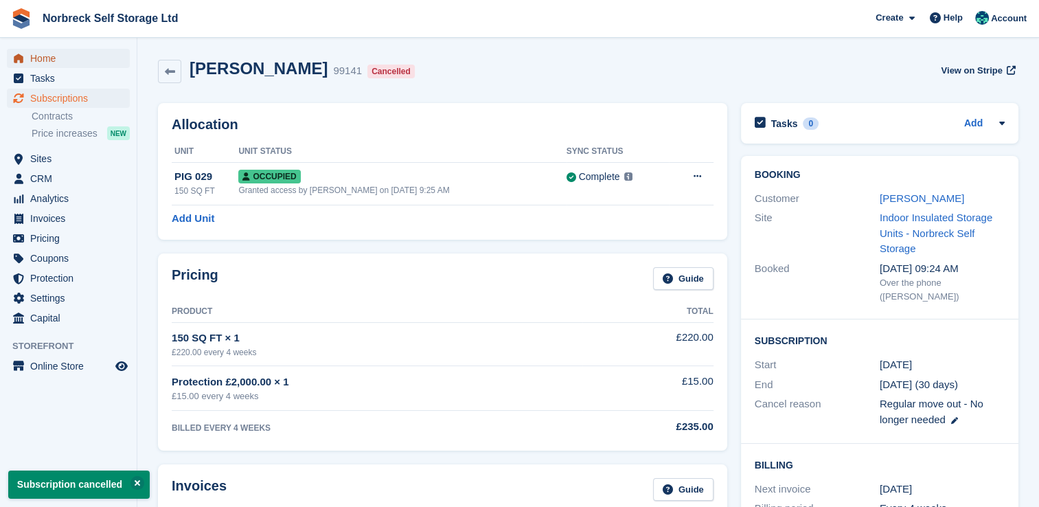
click at [126, 58] on link "Home" at bounding box center [68, 58] width 123 height 19
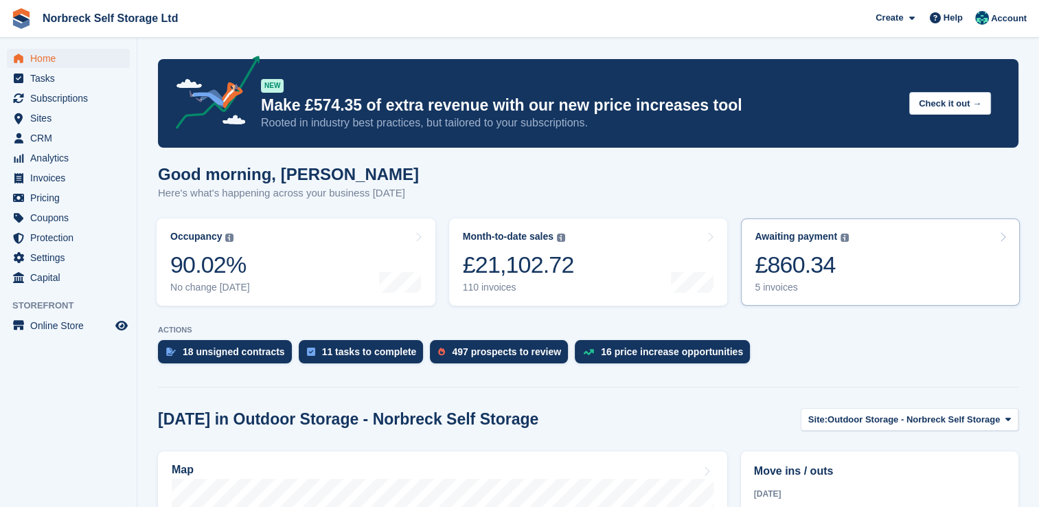
click at [857, 269] on link "Awaiting payment The total outstanding balance on all open invoices. £860.34 5 …" at bounding box center [880, 261] width 279 height 87
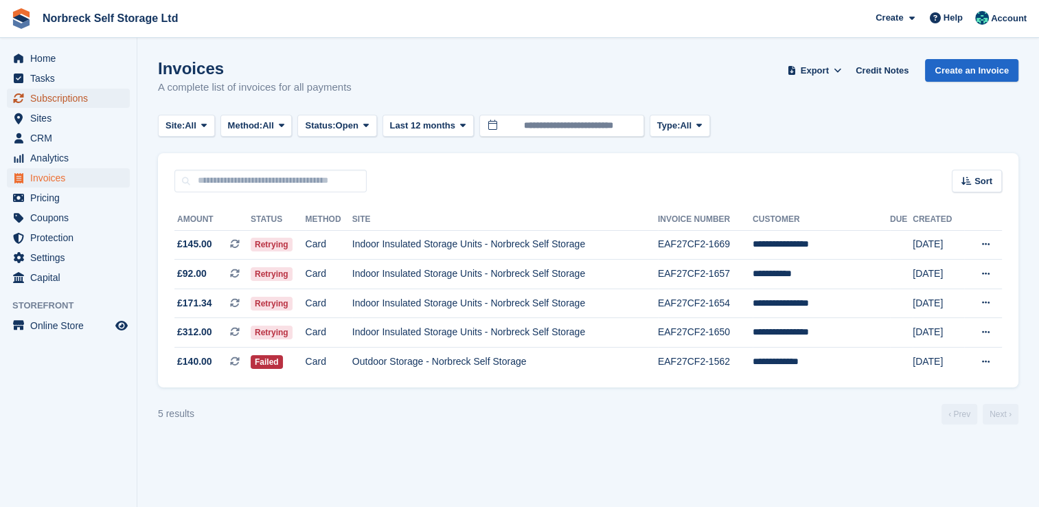
drag, startPoint x: 85, startPoint y: 91, endPoint x: 162, endPoint y: 104, distance: 78.0
click at [85, 91] on span "Subscriptions" at bounding box center [71, 98] width 82 height 19
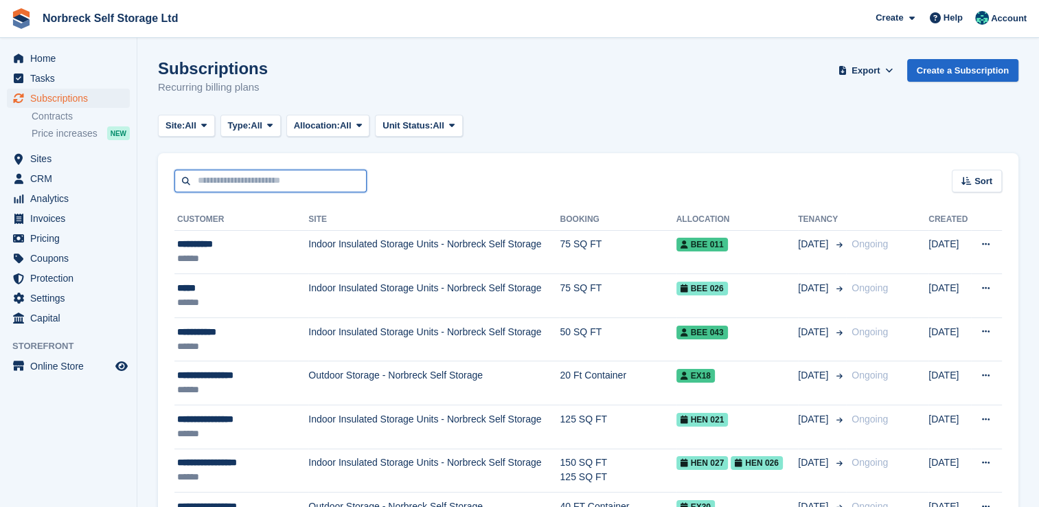
click at [331, 174] on input "text" at bounding box center [270, 181] width 192 height 23
type input "*****"
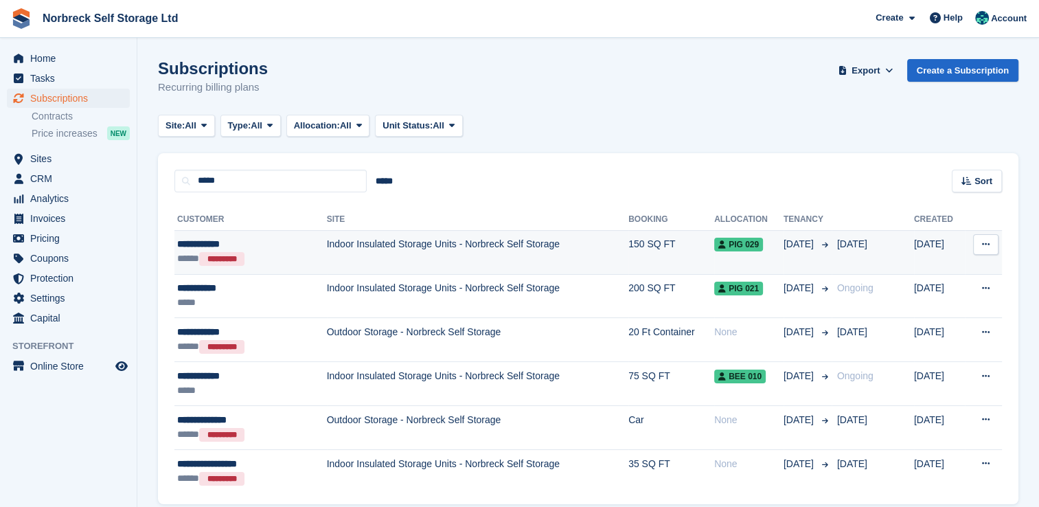
click at [375, 252] on td "Indoor Insulated Storage Units - Norbreck Self Storage" at bounding box center [478, 252] width 302 height 44
